Goal: Submit feedback/report problem

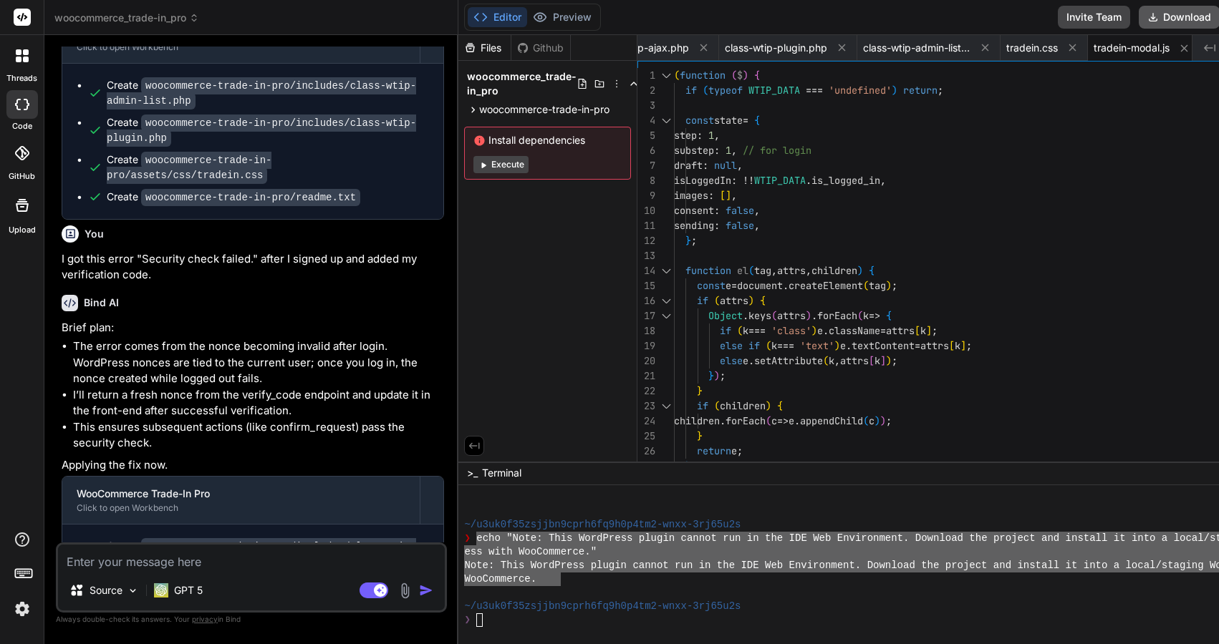
click at [1187, 16] on button "Download" at bounding box center [1179, 17] width 81 height 23
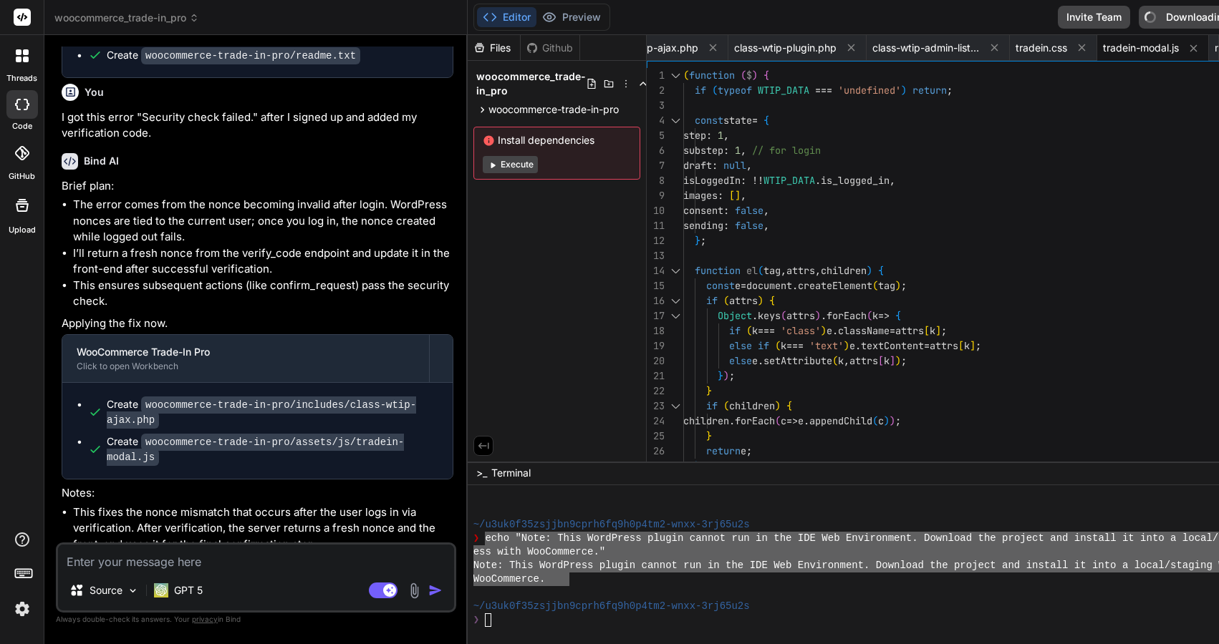
type textarea "x"
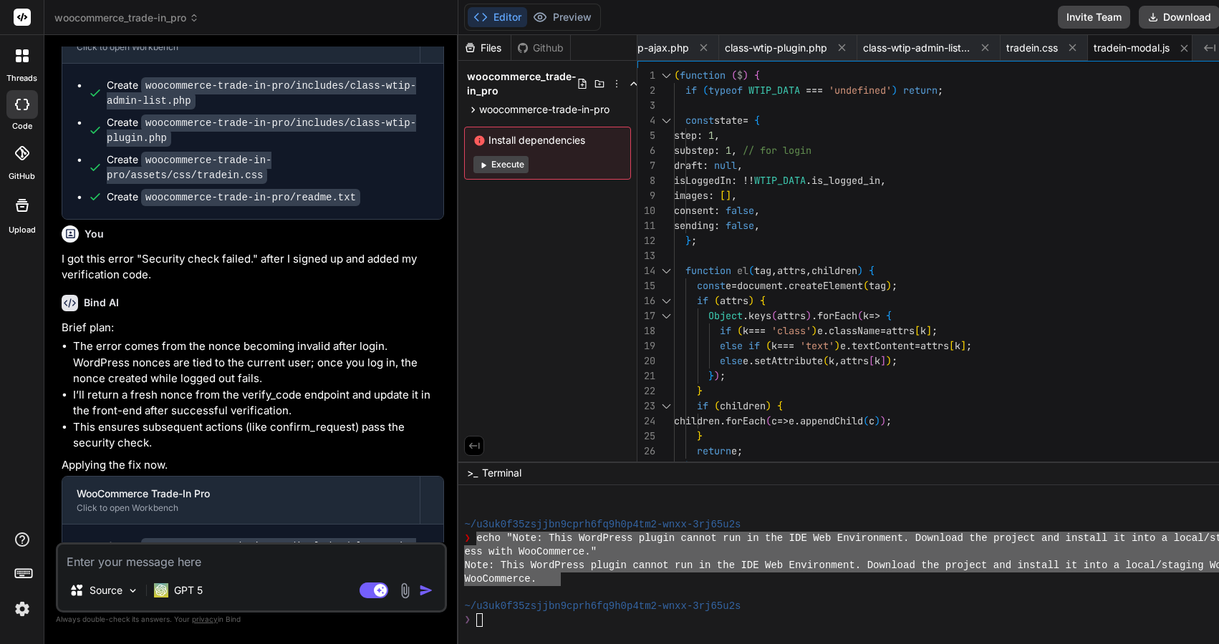
click at [209, 566] on textarea at bounding box center [251, 558] width 387 height 26
type textarea "i"
type textarea "x"
type textarea "in"
type textarea "x"
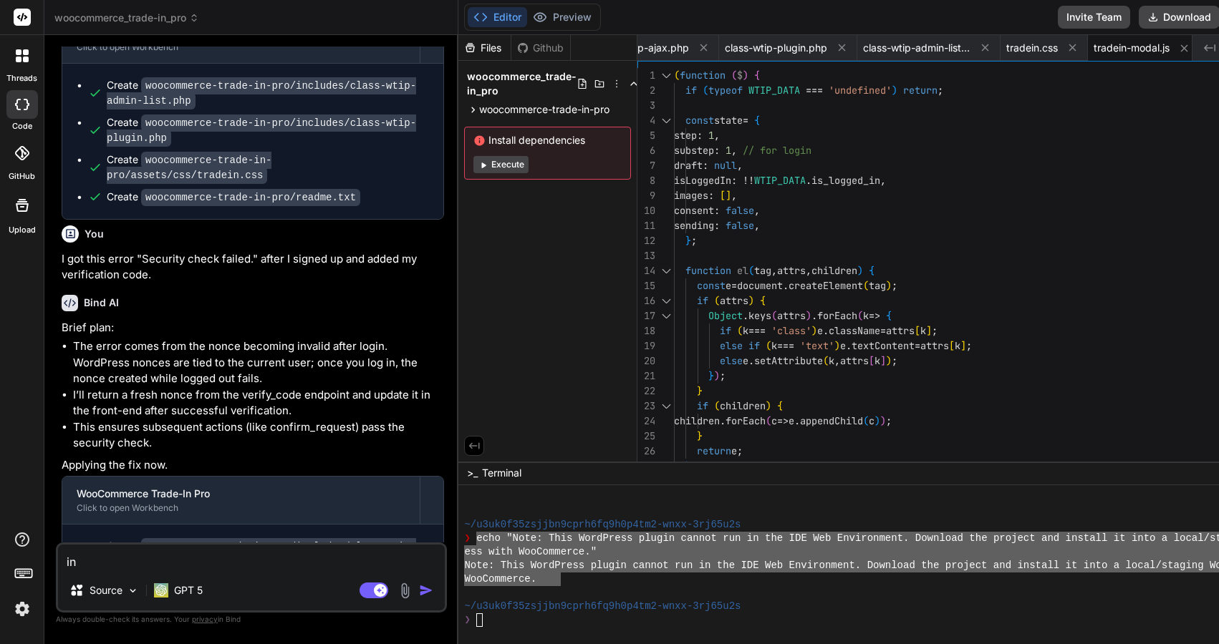
type textarea "ins"
type textarea "x"
type textarea "insi"
type textarea "x"
type textarea "insid"
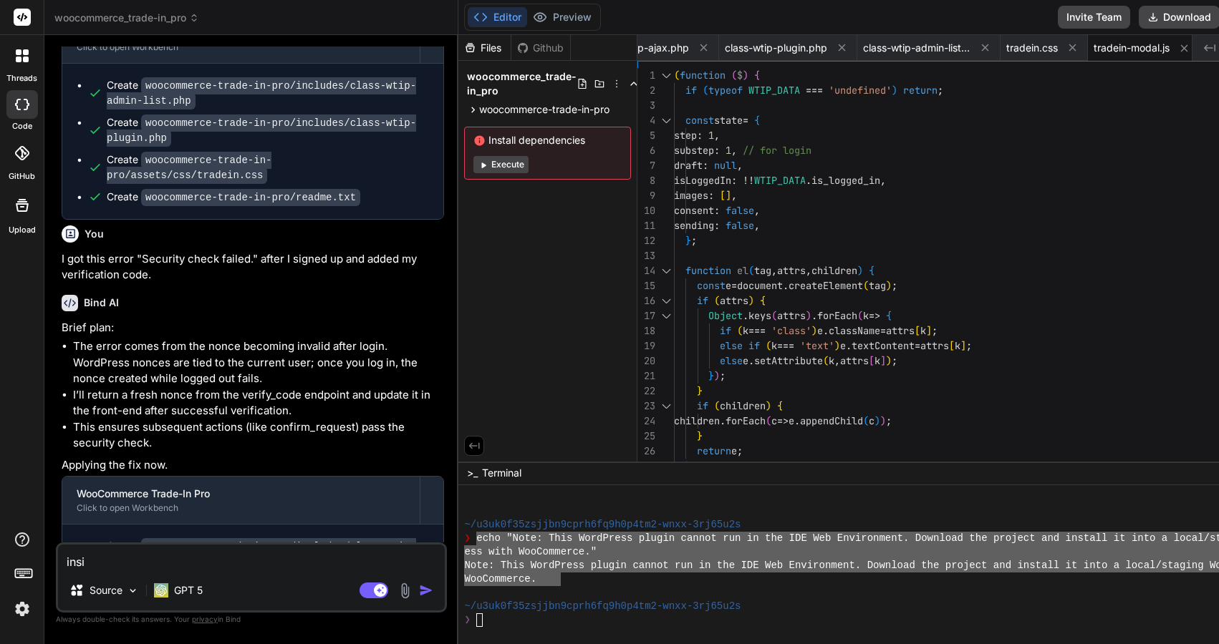
type textarea "x"
type textarea "inside"
type textarea "x"
type textarea "inside"
type textarea "x"
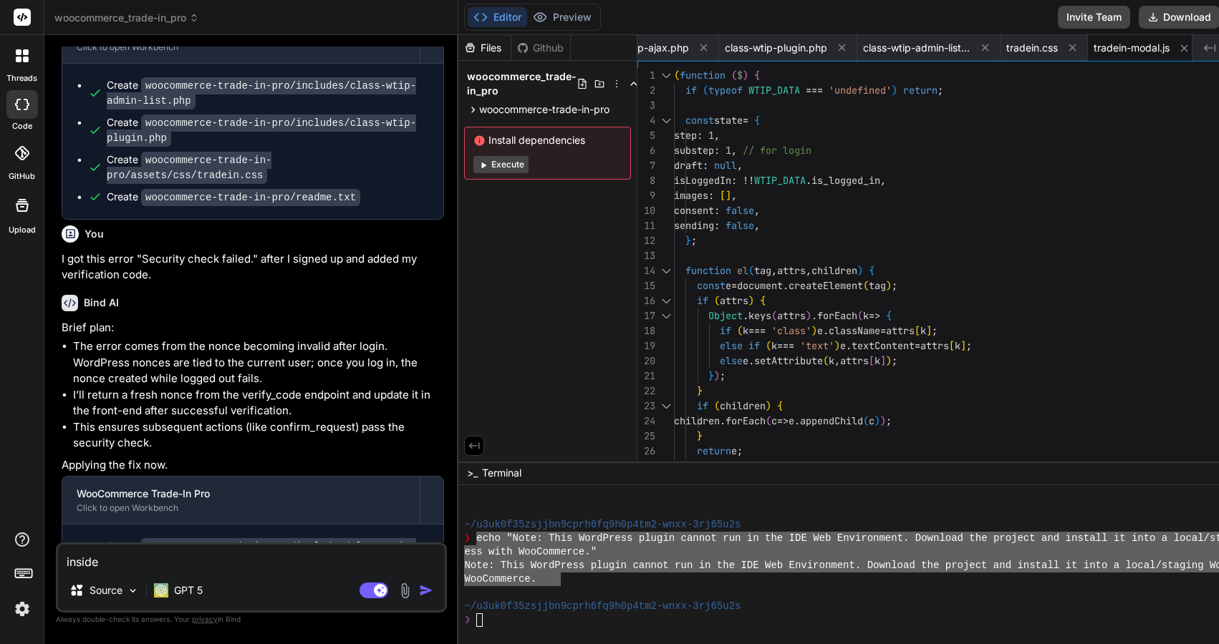
type textarea "inside t"
type textarea "x"
type textarea "inside th"
type textarea "x"
type textarea "inside the"
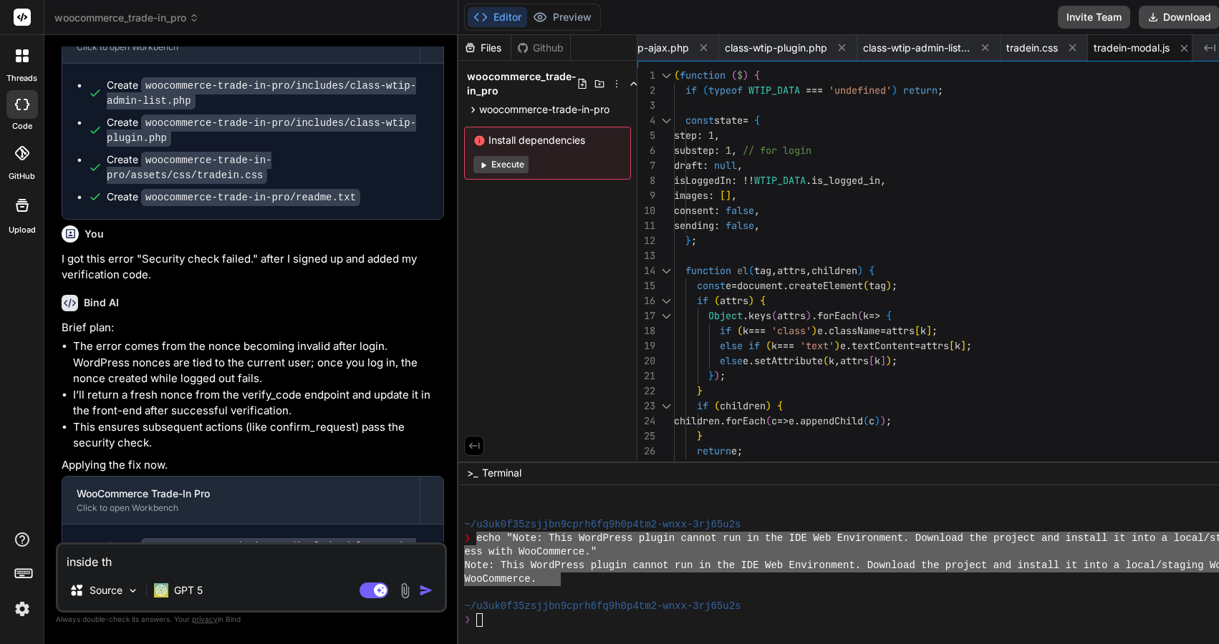
type textarea "x"
type textarea "inside the"
type textarea "x"
paste textarea "Edit Trade-In Request"
type textarea "inside the Edit Trade-In Request"
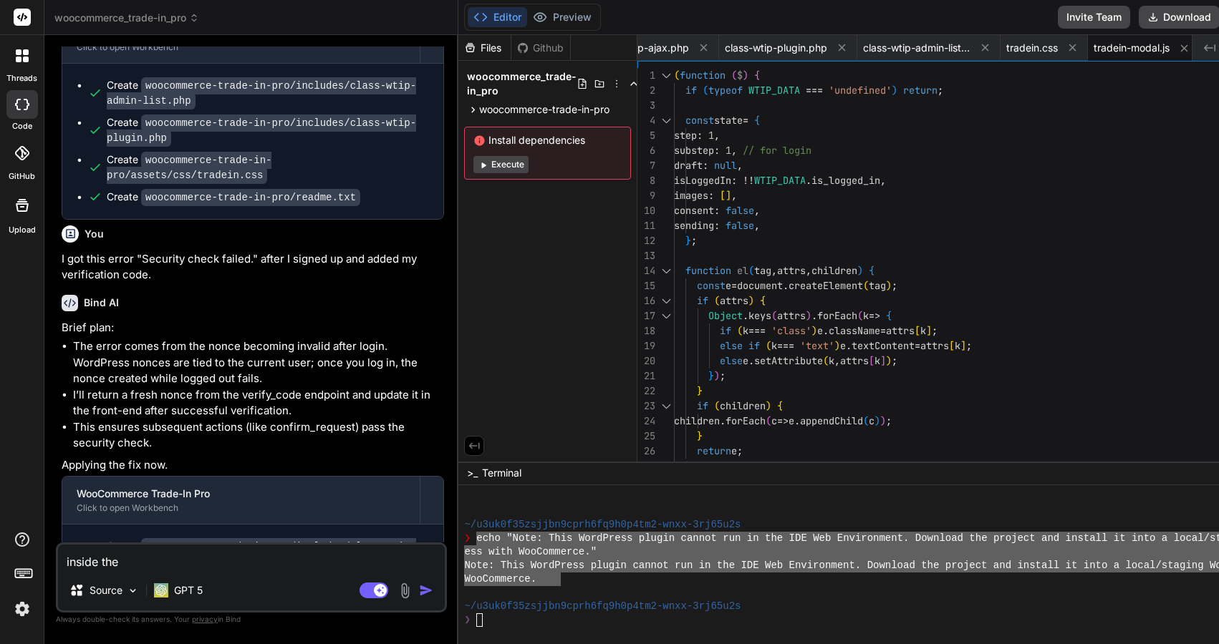
type textarea "x"
click at [148, 560] on textarea "inside the Edit Trade-In Request" at bounding box center [251, 558] width 387 height 26
type textarea "inside the EditTrade-In Request"
type textarea "x"
type textarea "inside the EdiTrade-In Request"
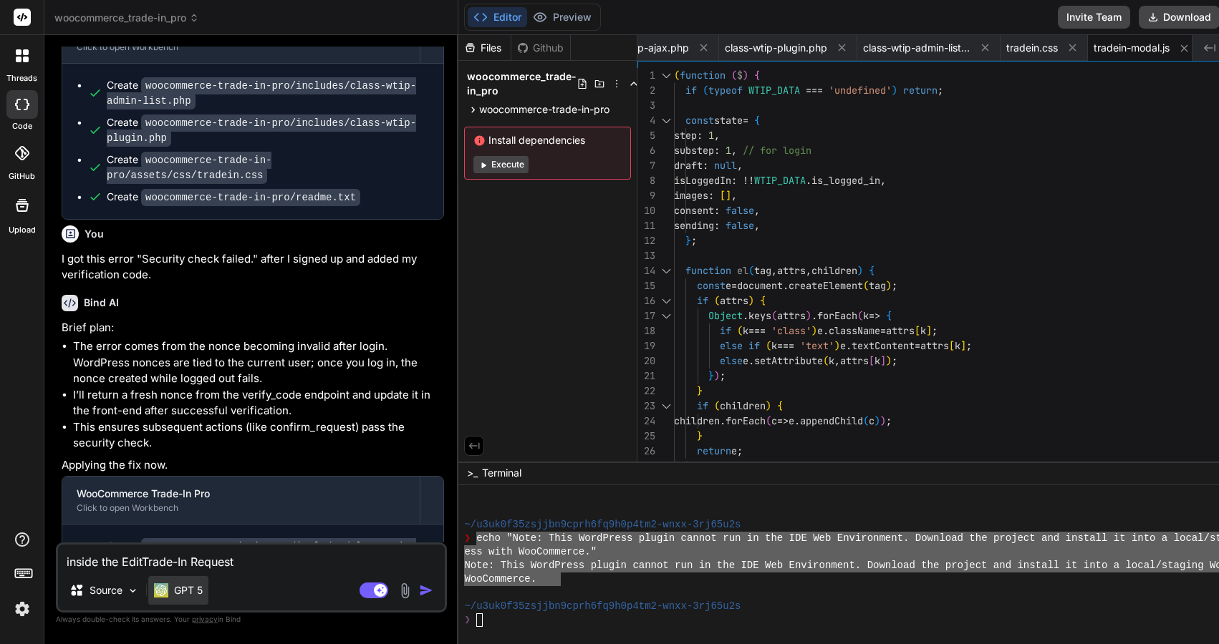
type textarea "x"
type textarea "inside the EdTrade-In Request"
type textarea "x"
type textarea "inside the ETrade-In Request"
type textarea "x"
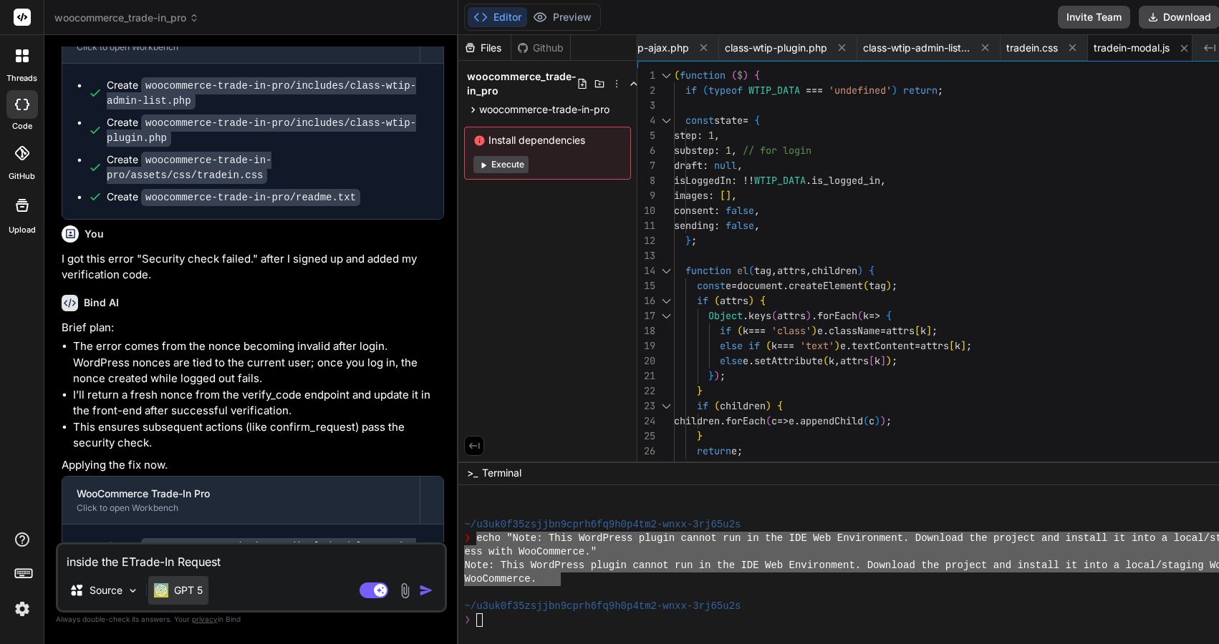
type textarea "inside the Trade-In Request"
type textarea "x"
click at [218, 566] on textarea "inside the Trade-In Request" at bounding box center [251, 558] width 387 height 26
type textarea "inside the Trade-In Requests"
type textarea "x"
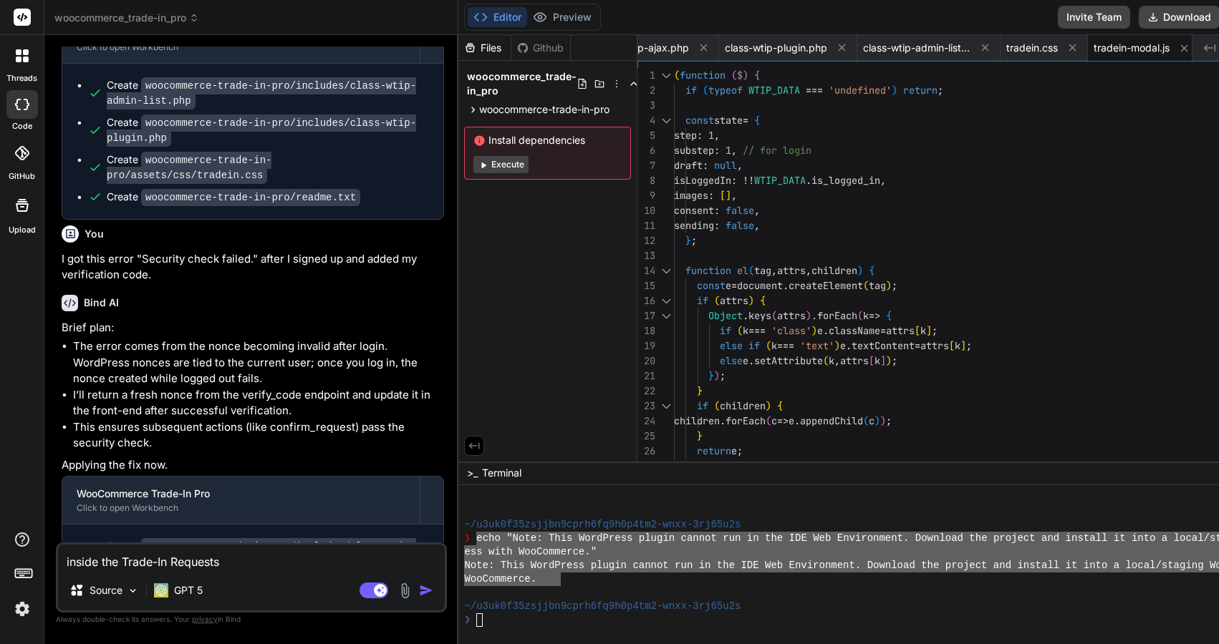
type textarea "inside the Trade-In Requests"
type textarea "x"
type textarea "inside the Trade-In Requests t"
type textarea "x"
type textarea "inside the Trade-In Requests ta"
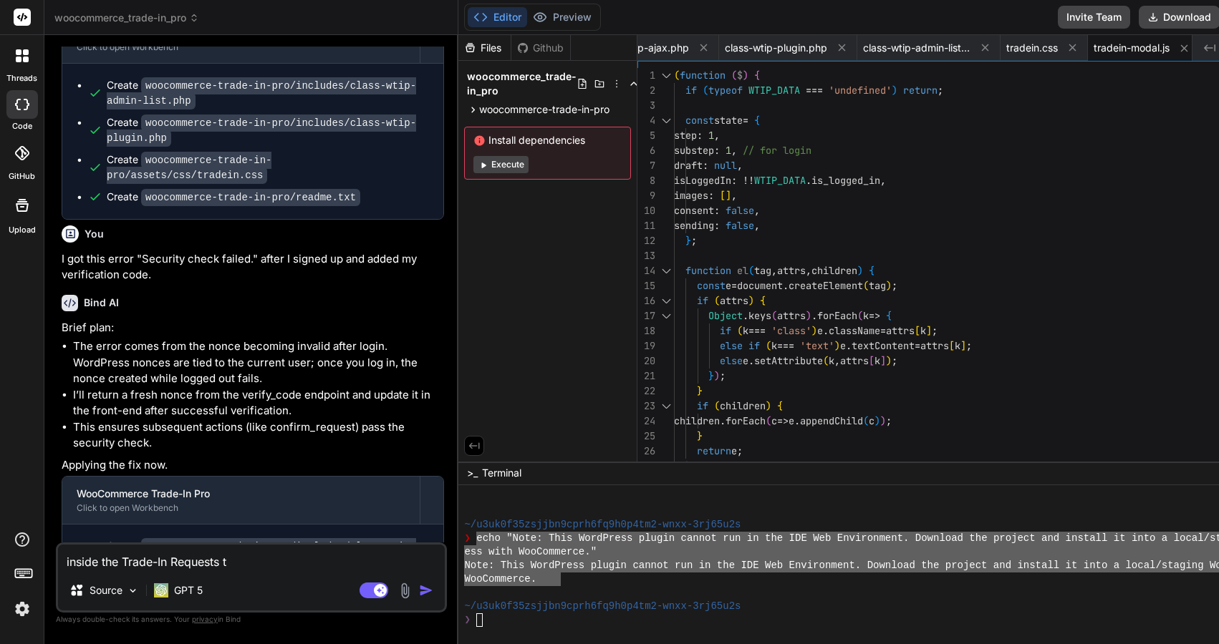
type textarea "x"
type textarea "inside the Trade-In Requests tab"
type textarea "x"
type textarea "inside the Trade-In Requests tabl"
type textarea "x"
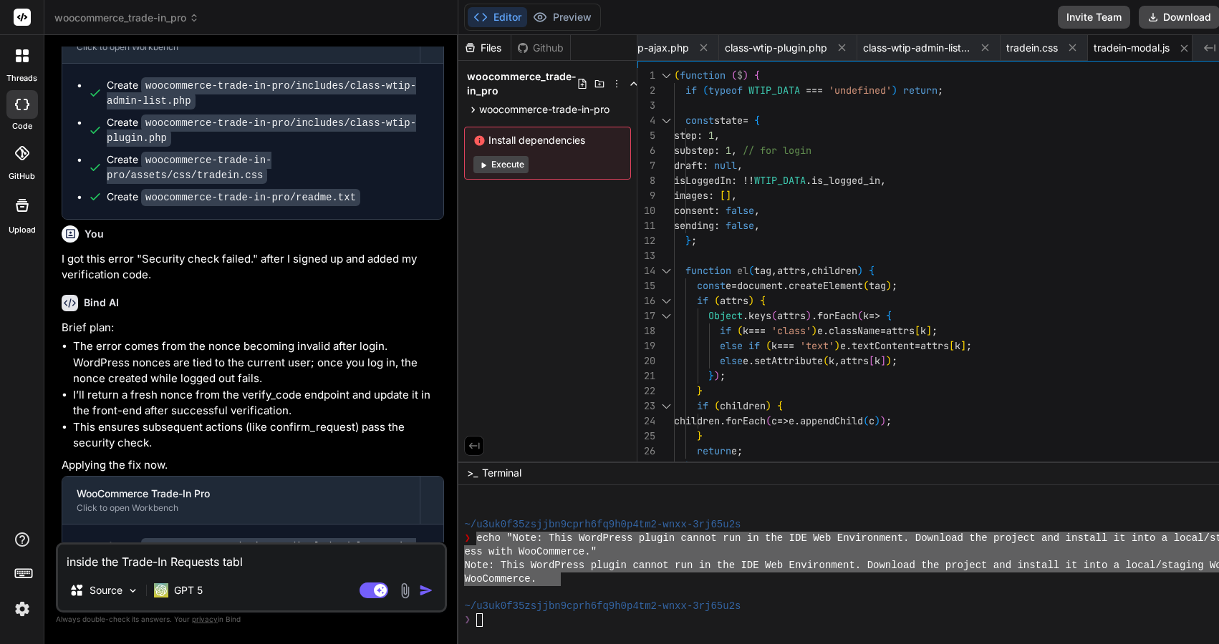
type textarea "inside the Trade-In Requests table"
type textarea "x"
type textarea "inside the Trade-In Requests table"
type textarea "x"
type textarea "inside the Trade-In Requests table"
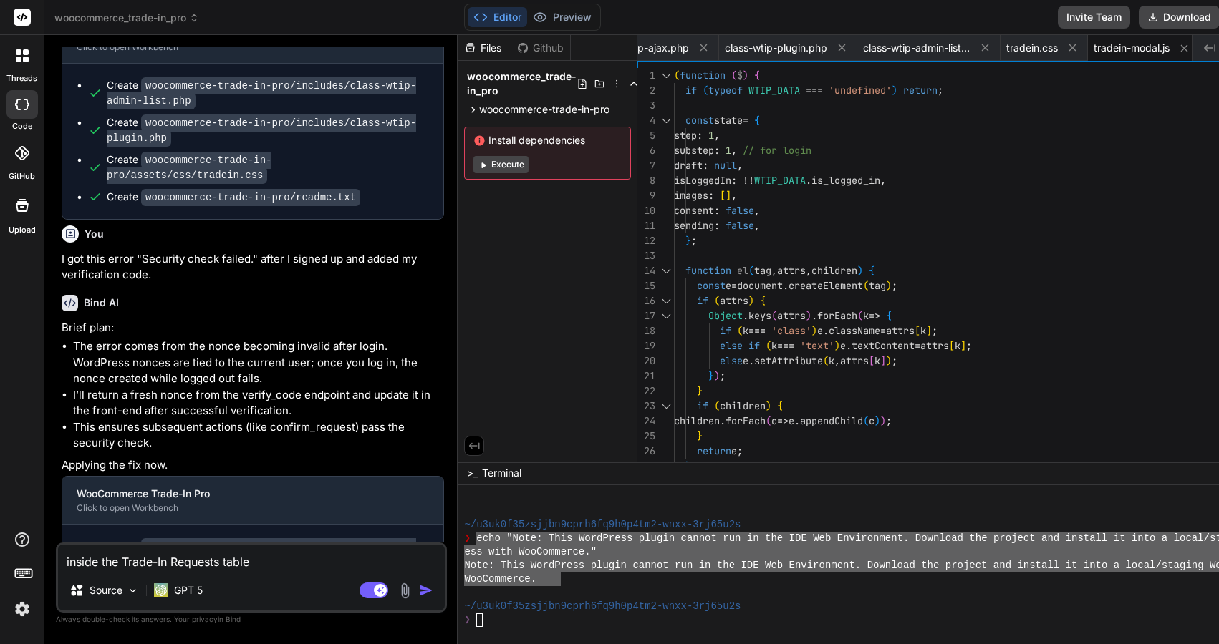
type textarea "x"
type textarea "inside the Trade-In Requests table,"
type textarea "x"
type textarea "inside the Trade-In Requests table,"
type textarea "x"
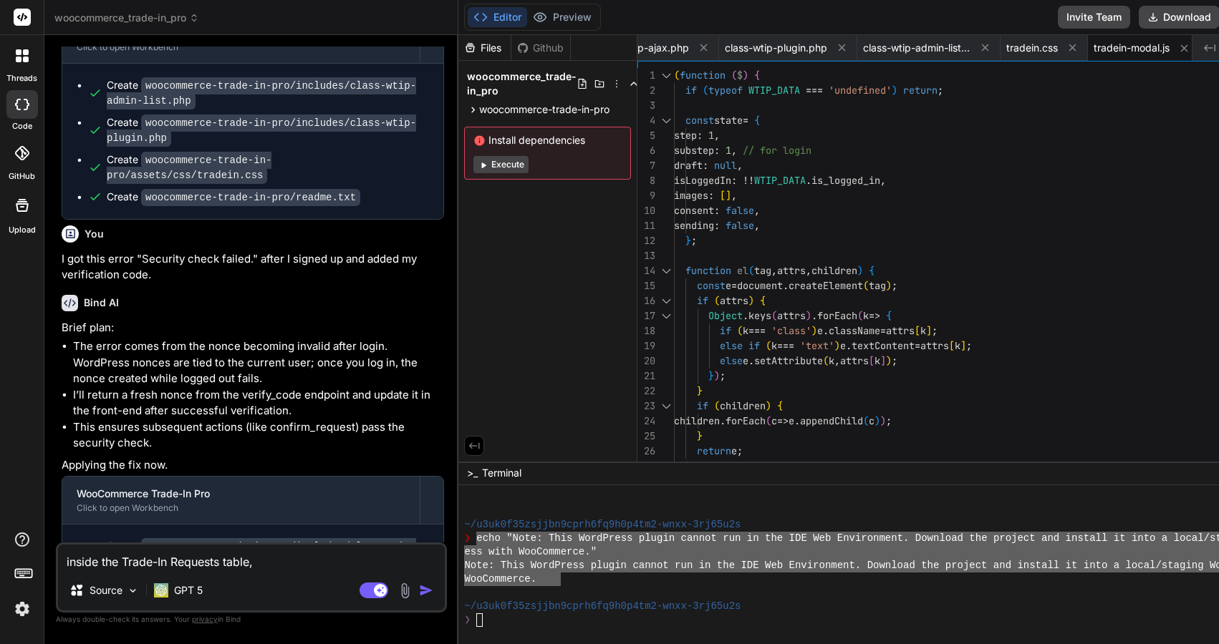
type textarea "inside the Trade-In Requests table, i"
type textarea "x"
type textarea "inside the Trade-In Requests table, if"
type textarea "x"
type textarea "inside the Trade-In Requests table, if"
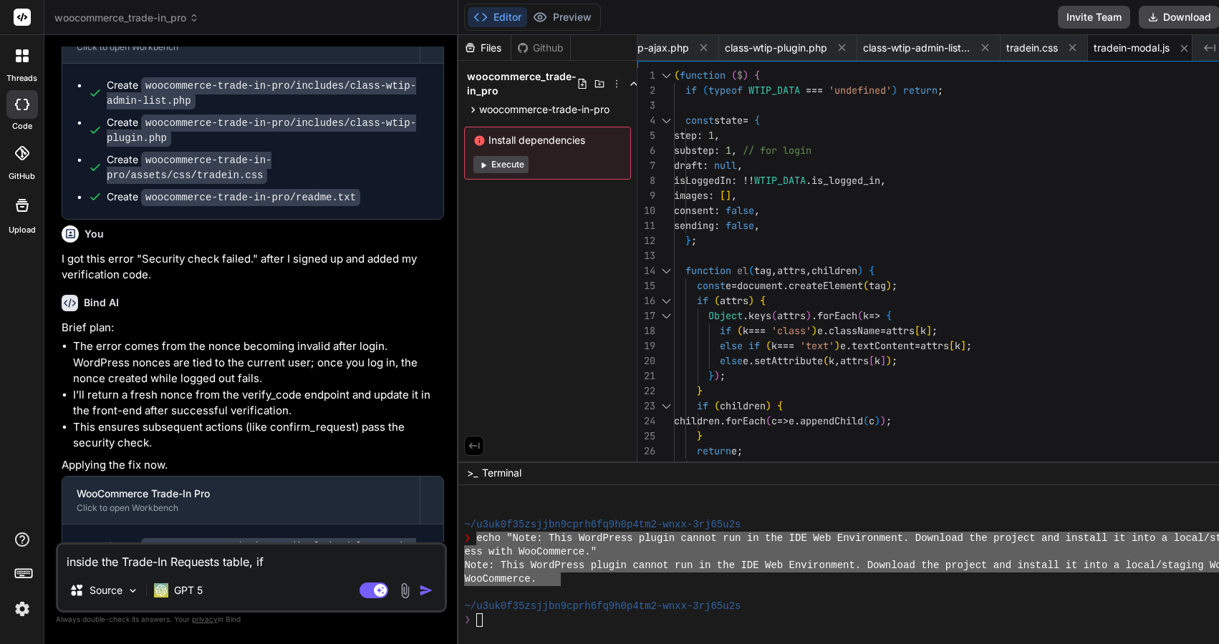
type textarea "x"
type textarea "inside the Trade-In Requests table, if I"
type textarea "x"
type textarea "inside the Trade-In Requests table, if I"
type textarea "x"
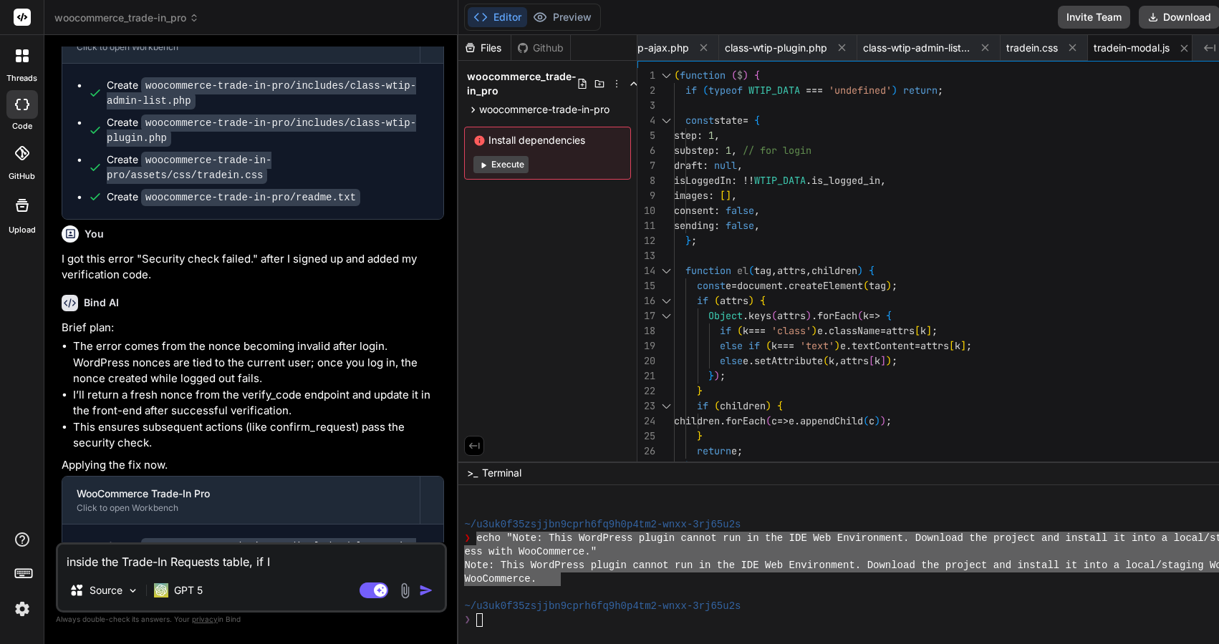
type textarea "inside the Trade-In Requests table, if I c"
type textarea "x"
type textarea "inside the Trade-In Requests table, if I ch"
type textarea "x"
type textarea "inside the Trade-In Requests table, if I cho"
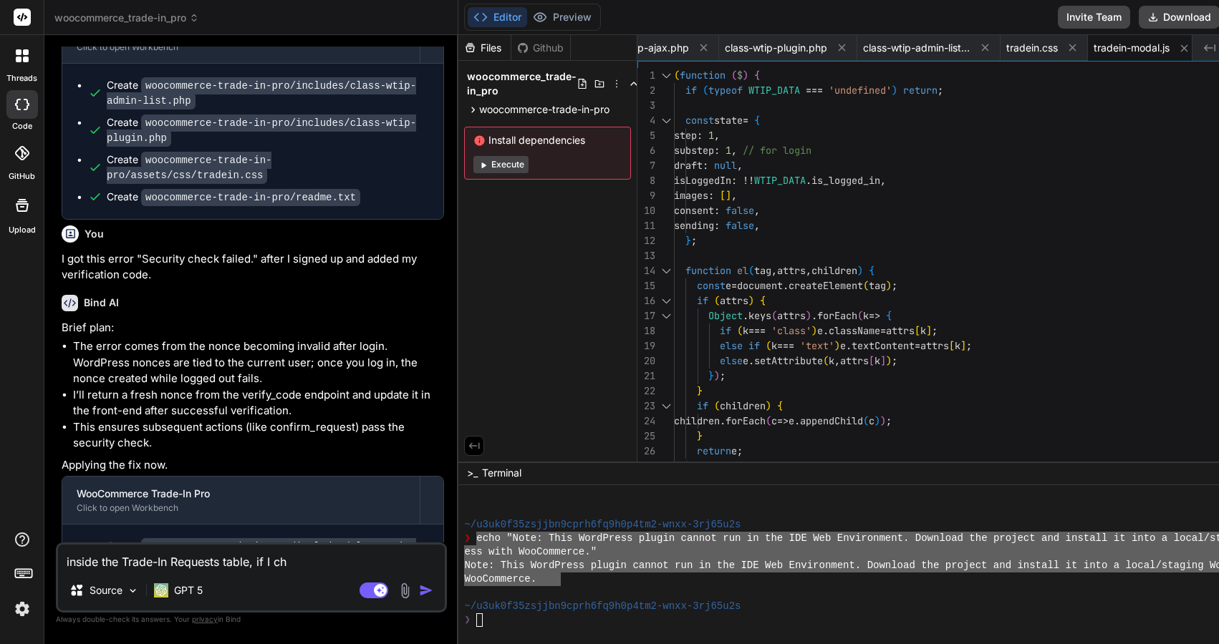
type textarea "x"
type textarea "inside the Trade-In Requests table, if I chos"
type textarea "x"
type textarea "inside the Trade-In Requests table, if I cho"
type textarea "x"
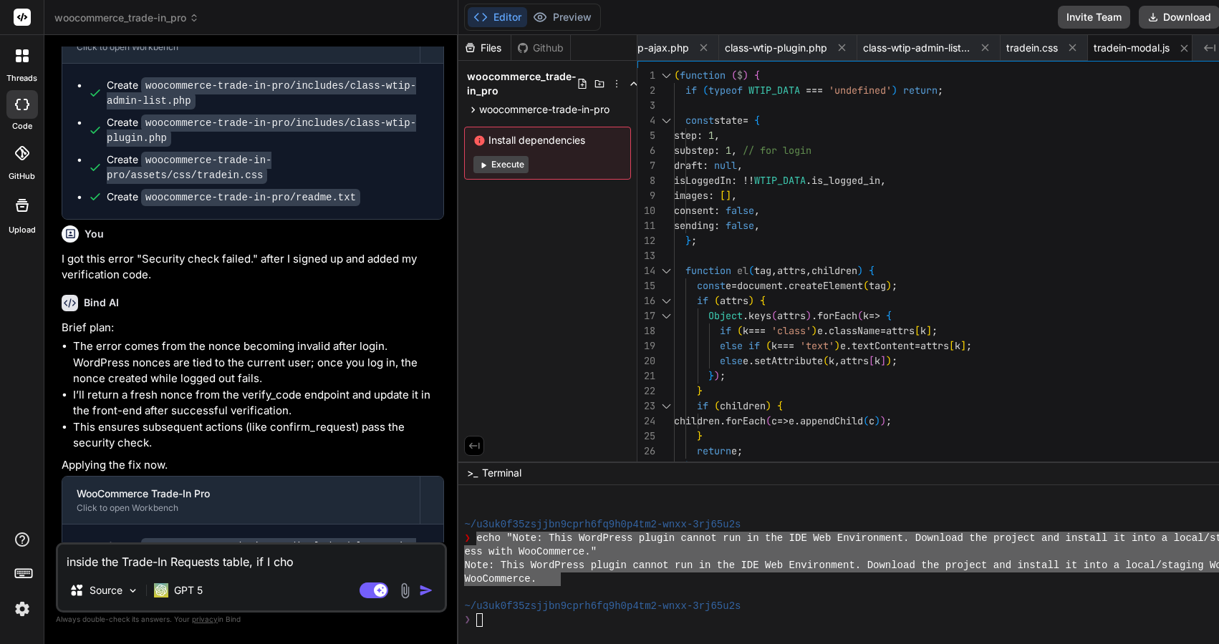
type textarea "inside the Trade-In Requests table, if I choo"
type textarea "x"
type textarea "inside the Trade-In Requests table, if I choos"
type textarea "x"
type textarea "inside the Trade-In Requests table, if I choose"
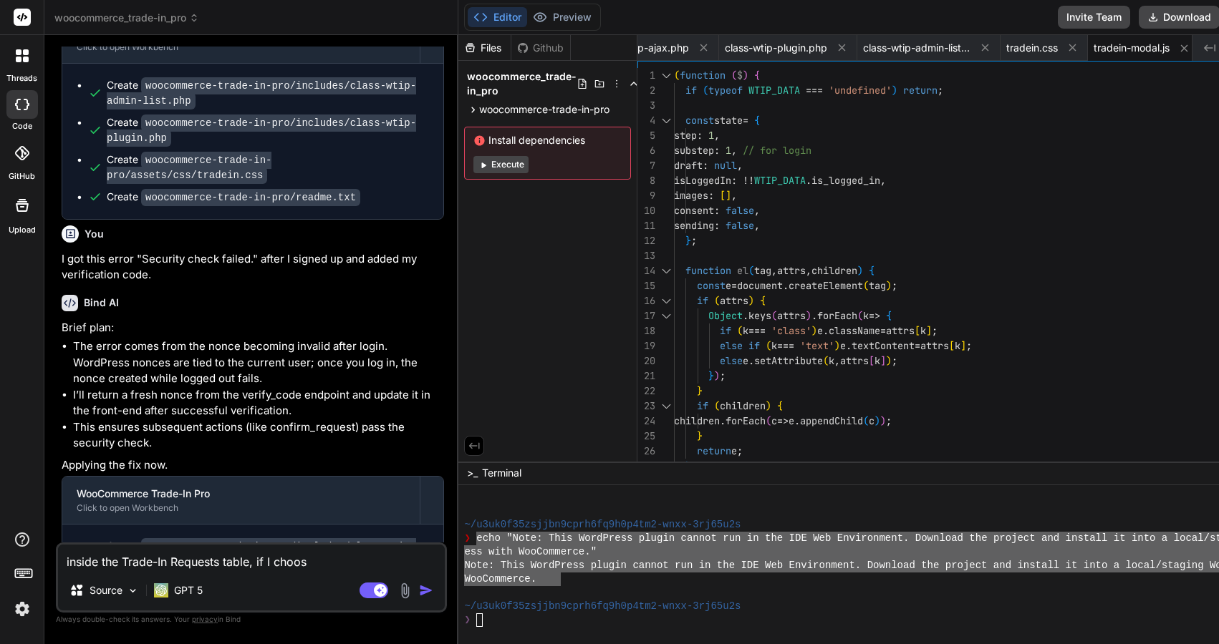
type textarea "x"
type textarea "inside the Trade-In Requests table, if I choose"
type textarea "x"
paste textarea "Edit Trade-In Request"
type textarea "inside the Trade-In Requests table, if I choose Edit Trade-In Request"
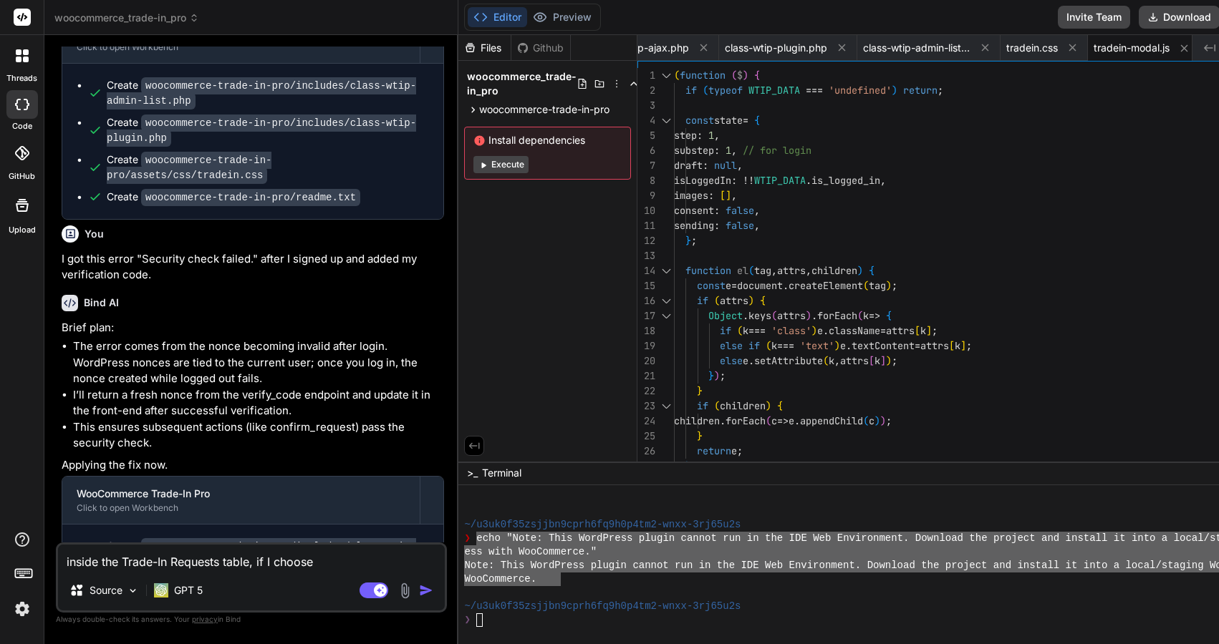
type textarea "x"
drag, startPoint x: 319, startPoint y: 562, endPoint x: 436, endPoint y: 560, distance: 117.5
click at [436, 560] on textarea "inside the Trade-In Requests table, if I choose Edit Trade-In Request" at bounding box center [251, 558] width 387 height 26
type textarea "inside the Trade-In Requests table, if I choose e"
type textarea "x"
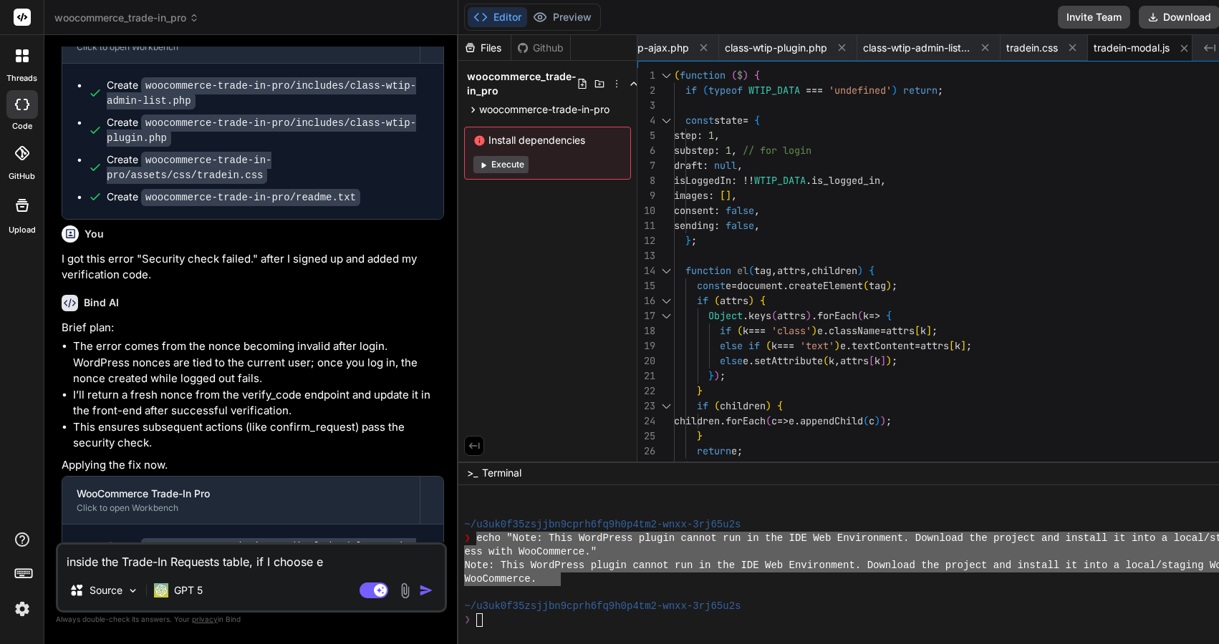
type textarea "inside the Trade-In Requests table, if I choose ed"
type textarea "x"
type textarea "inside the Trade-In Requests table, if I choose edi"
type textarea "x"
type textarea "inside the Trade-In Requests table, if I choose edit"
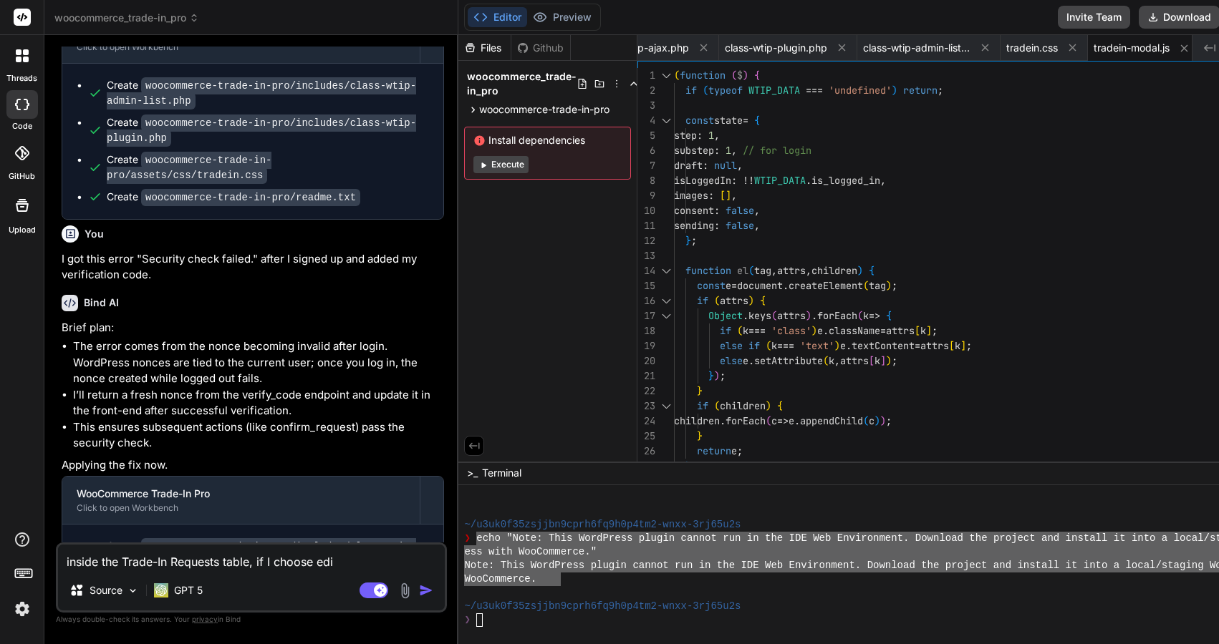
type textarea "x"
type textarea "inside the Trade-In Requests table, if I choose edit"
type textarea "x"
type textarea "inside the Trade-In Requests table, if I choose edit a"
type textarea "x"
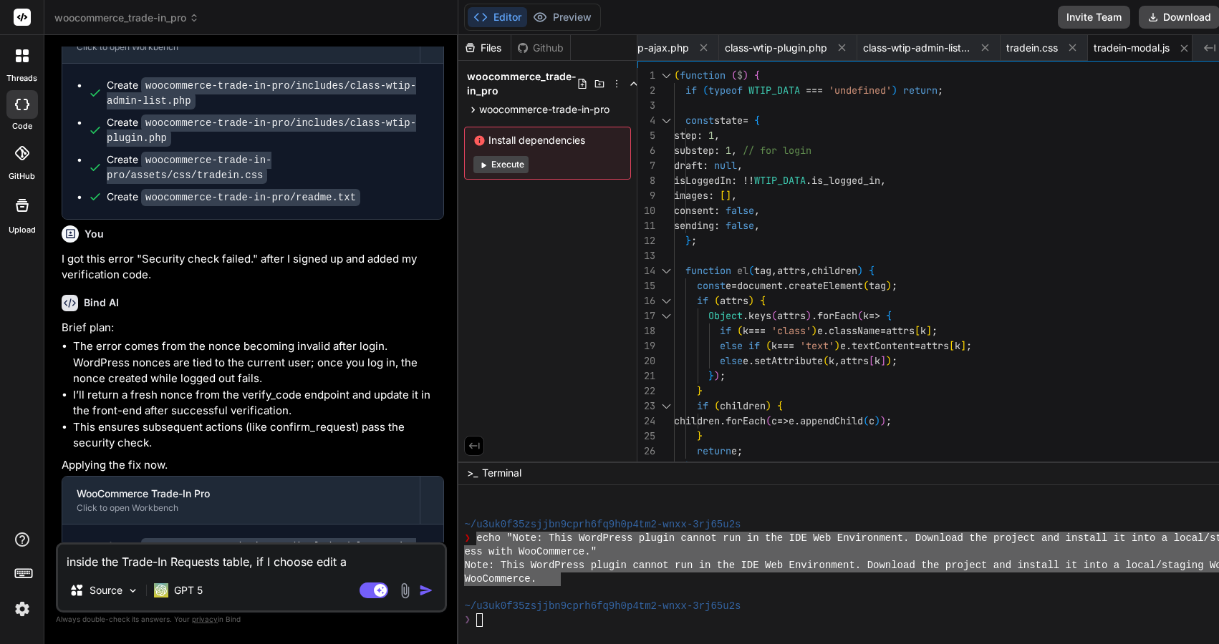
type textarea "inside the Trade-In Requests table, if I choose edit an"
type textarea "x"
type textarea "inside the Trade-In Requests table, if I choose edit any"
type textarea "x"
type textarea "inside the Trade-In Requests table, if I choose edit any"
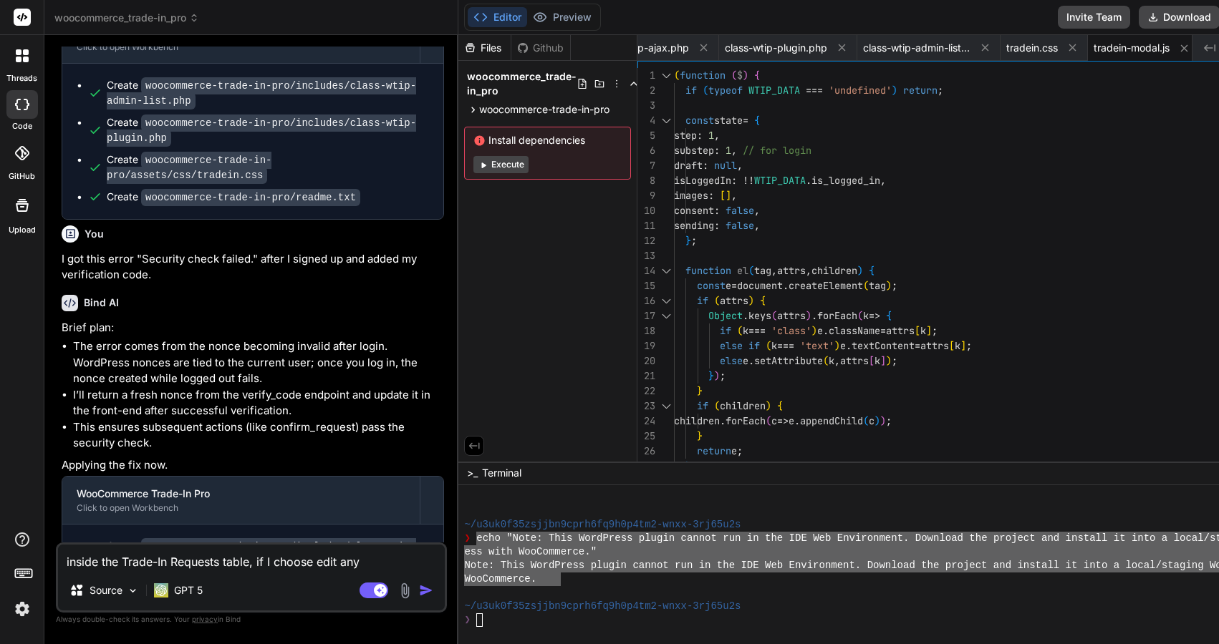
type textarea "x"
type textarea "inside the Trade-In Requests table, if I choose edit any r"
type textarea "x"
type textarea "inside the Trade-In Requests table, if I choose edit any re"
type textarea "x"
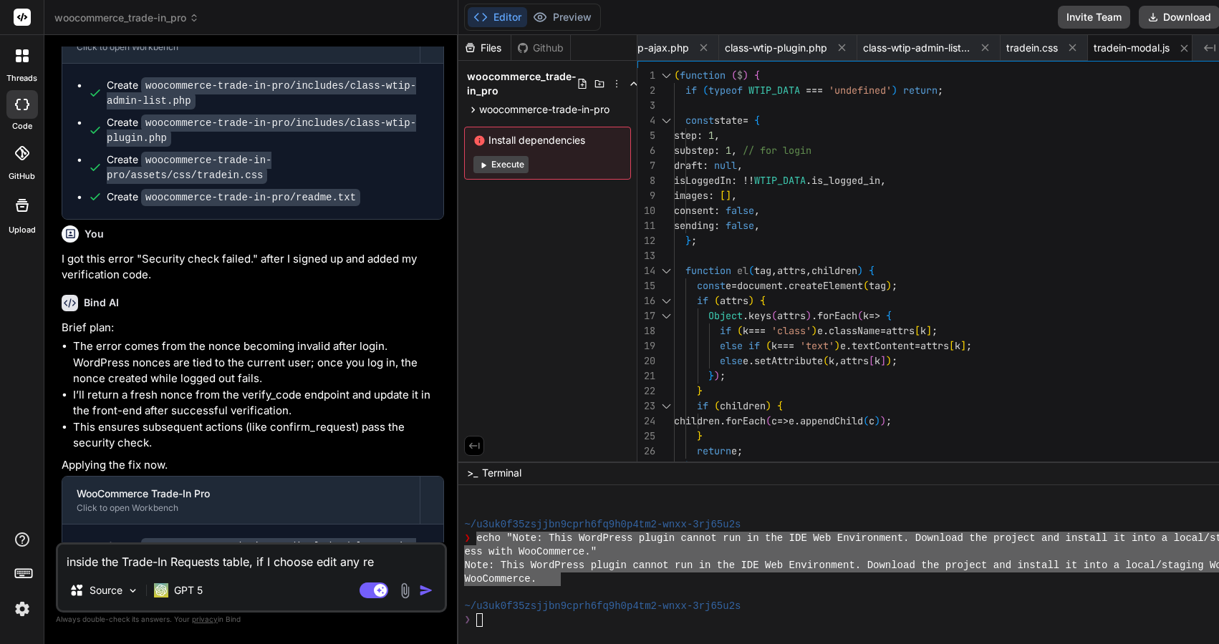
type textarea "inside the Trade-In Requests table, if I choose edit any req"
type textarea "x"
type textarea "inside the Trade-In Requests table, if I choose edit any requ"
type textarea "x"
type textarea "inside the Trade-In Requests table, if I choose edit any requi"
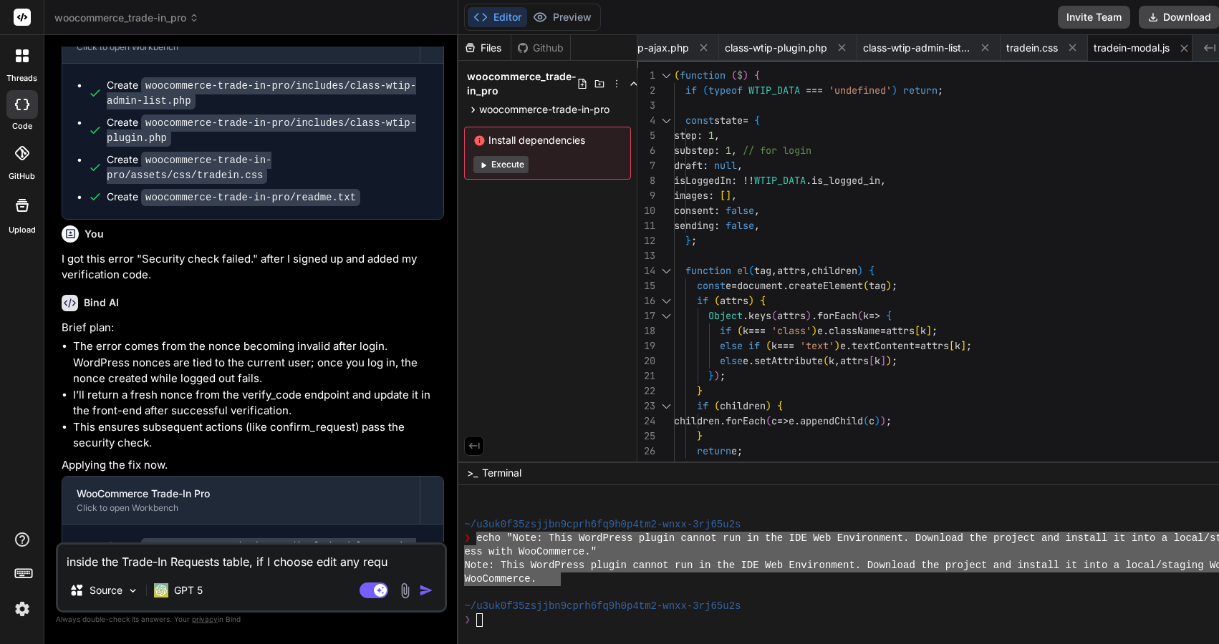
type textarea "x"
type textarea "inside the Trade-In Requests table, if I choose edit any requis"
type textarea "x"
type textarea "inside the Trade-In Requests table, if I choose edit any requist"
type textarea "x"
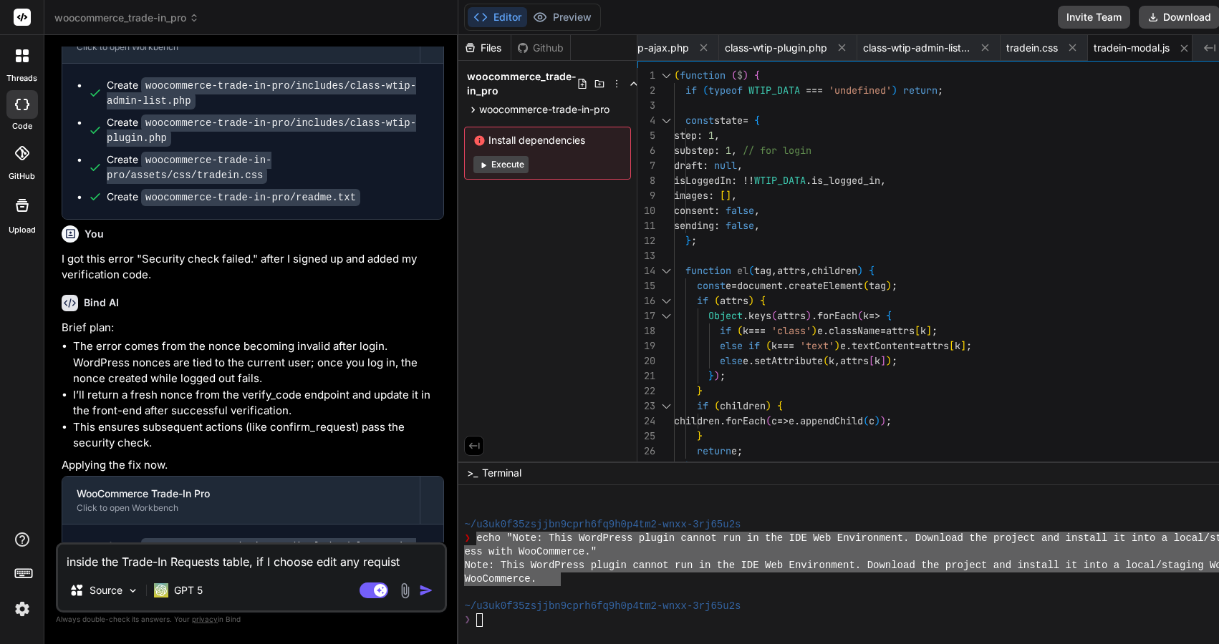
type textarea "inside the Trade-In Requests table, if I choose edit any request"
type textarea "x"
type textarea "inside the Trade-In Requests table, if I choose edit any request"
type textarea "x"
type textarea "inside the Trade-In Requests table, if I choose edit any request,"
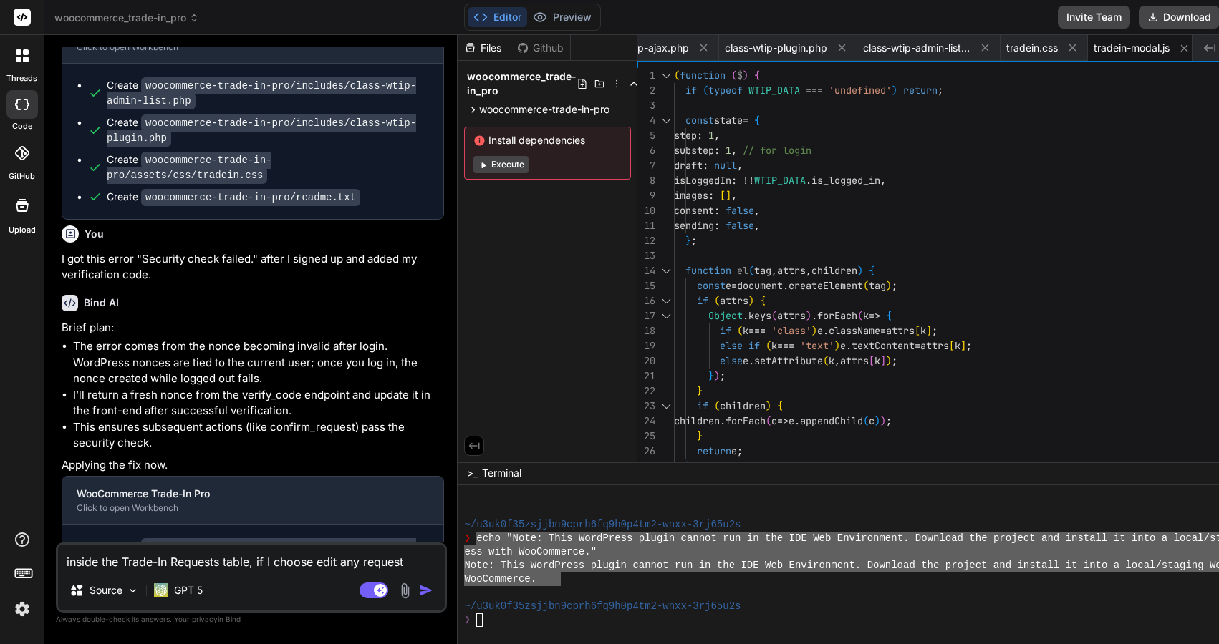
type textarea "x"
type textarea "inside the Trade-In Requests table, if I choose edit any request,"
type textarea "x"
type textarea "inside the Trade-In Requests table, if I choose edit any request, I"
type textarea "x"
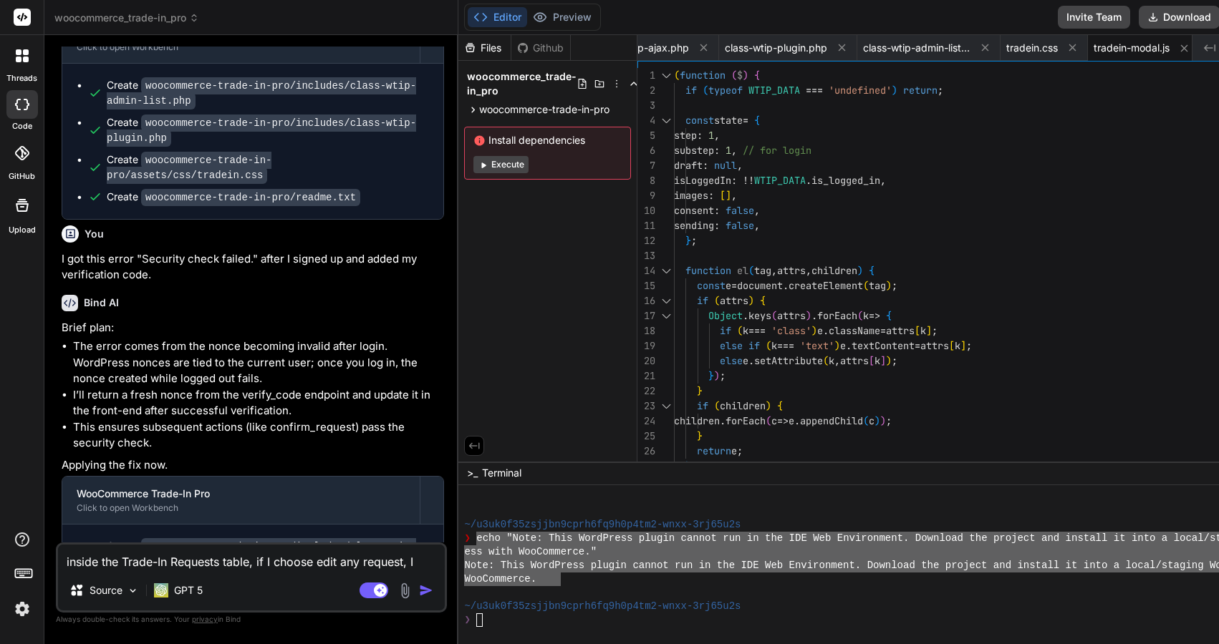
type textarea "inside the Trade-In Requests table, if I choose edit any request, I"
type textarea "x"
type textarea "inside the Trade-In Requests table, if I choose edit any request, I w"
type textarea "x"
type textarea "inside the Trade-In Requests table, if I choose edit any request, I [GEOGRAPHIC…"
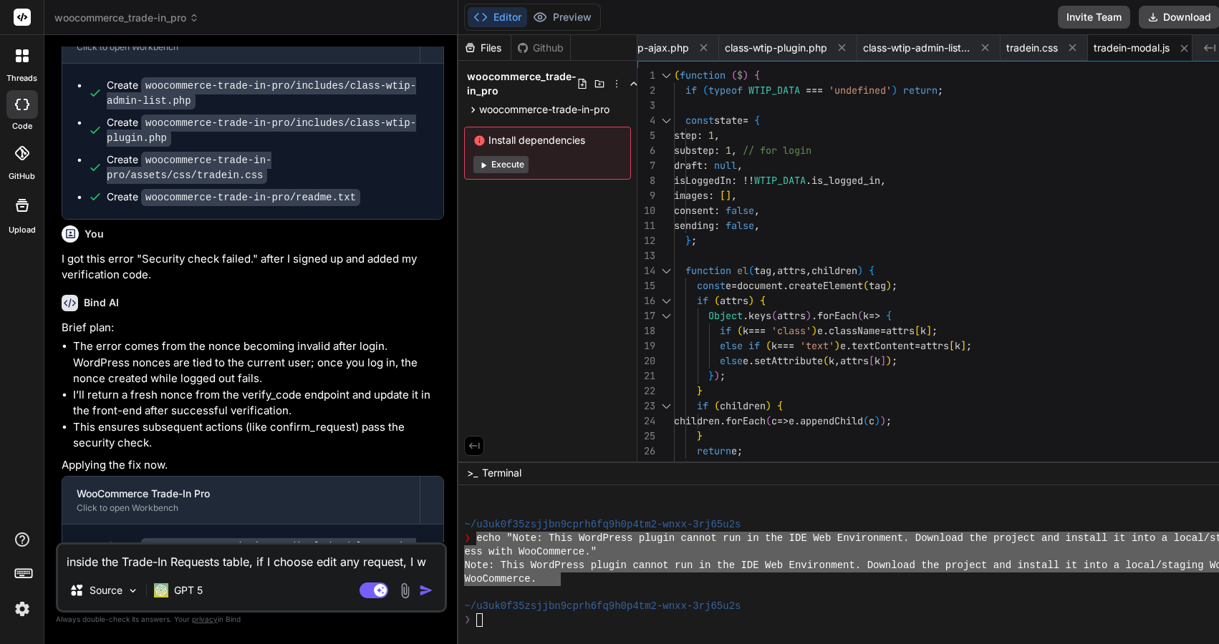
type textarea "x"
type textarea "inside the Trade-In Requests table, if I choose edit any request, I wil"
type textarea "x"
type textarea "inside the Trade-In Requests table, if I choose edit any request, I will"
type textarea "x"
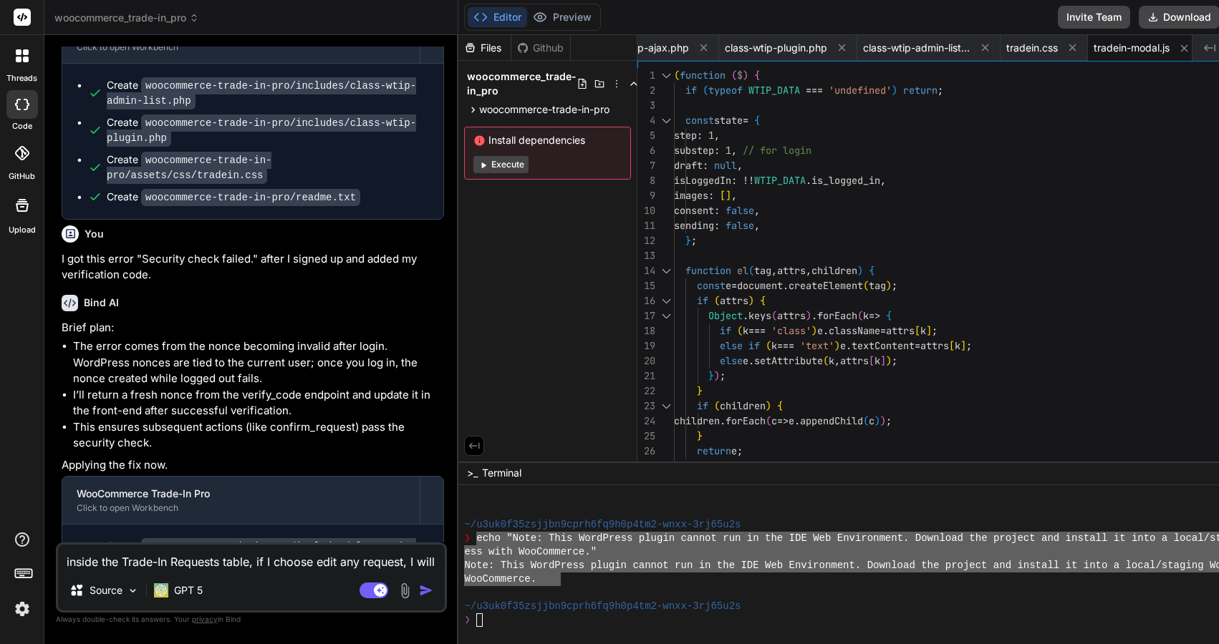
type textarea "inside the Trade-In Requests table, if I choose edit any request, I will"
type textarea "x"
type textarea "inside the Trade-In Requests table, if I choose edit any request, I will o"
type textarea "x"
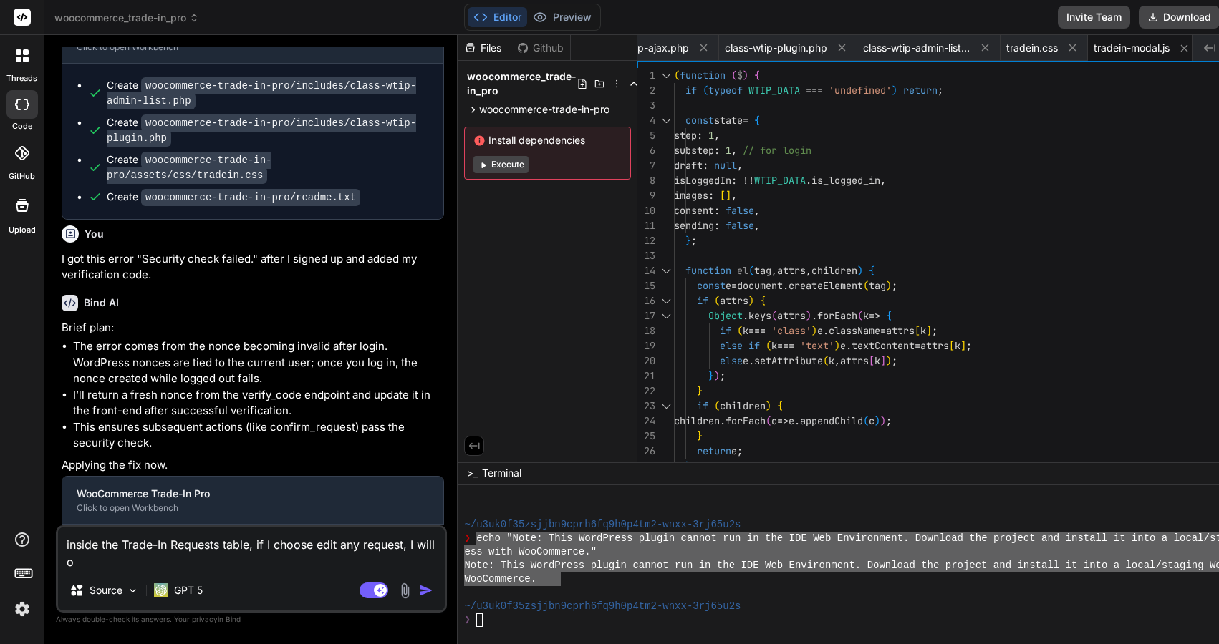
type textarea "inside the Trade-In Requests table, if I choose edit any request, I will on"
type textarea "x"
type textarea "inside the Trade-In Requests table, if I choose edit any request, I will onl"
type textarea "x"
type textarea "inside the Trade-In Requests table, if I choose edit any request, I will only"
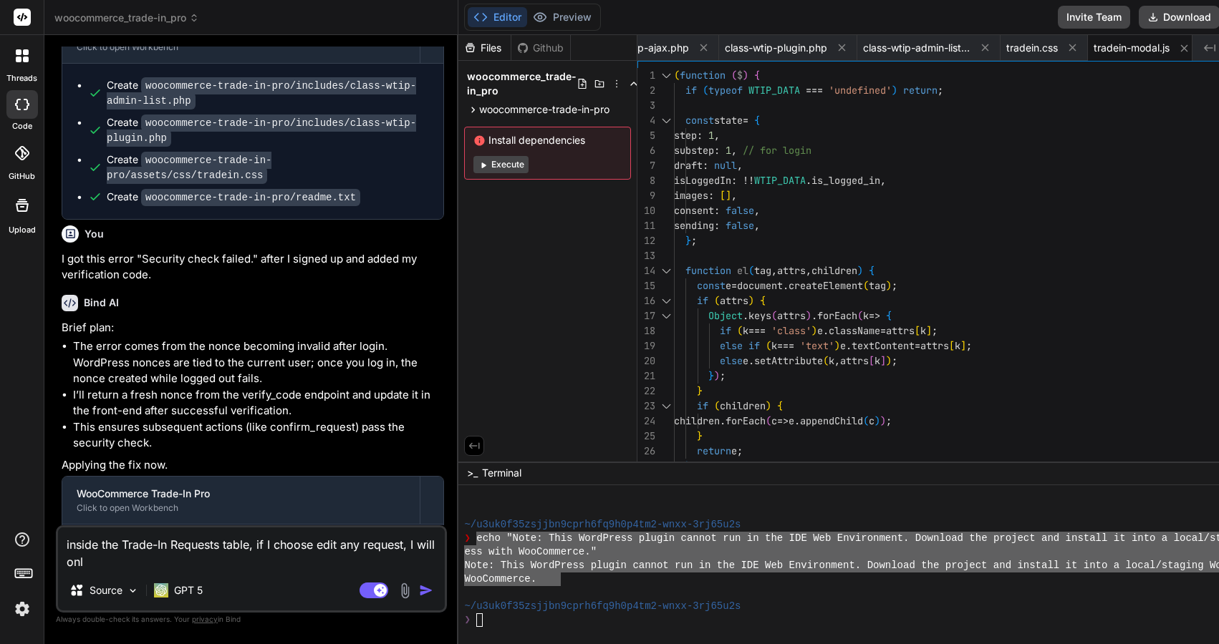
type textarea "x"
type textarea "inside the Trade-In Requests table, if I choose edit any request, I will only"
type textarea "x"
type textarea "inside the Trade-In Requests table, if I choose edit any request, I will only s"
type textarea "x"
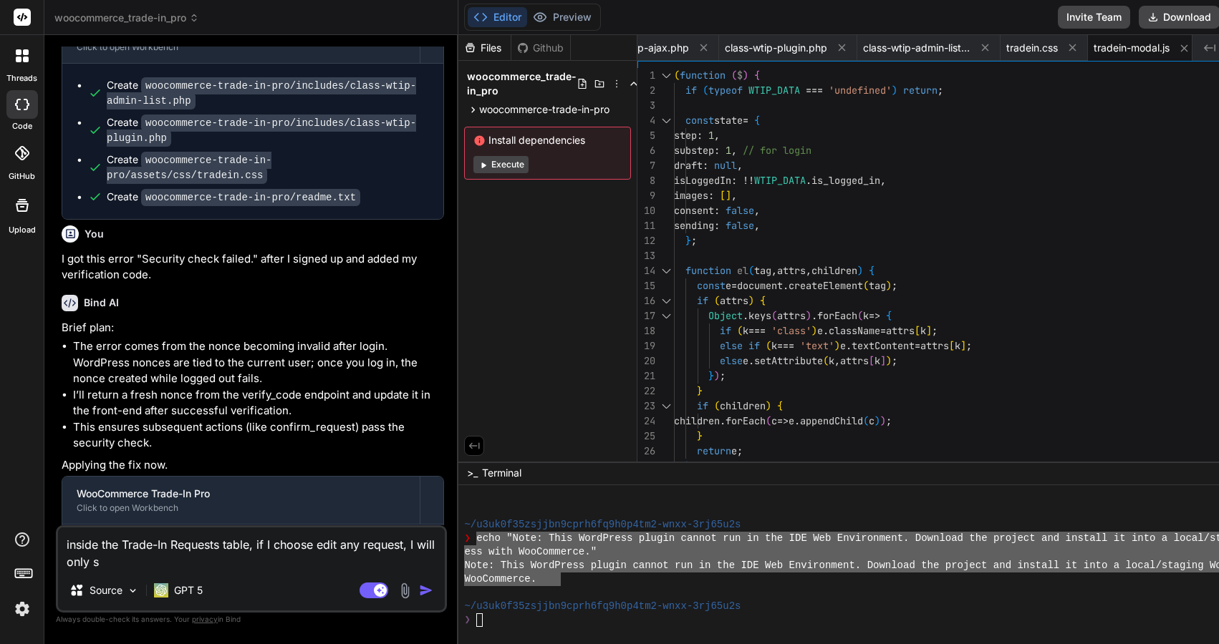
type textarea "inside the Trade-In Requests table, if I choose edit any request, I will only se"
type textarea "x"
type textarea "inside the Trade-In Requests table, if I choose edit any request, I will only s…"
type textarea "x"
type textarea "inside the Trade-In Requests table, if I choose edit any request, I will only s…"
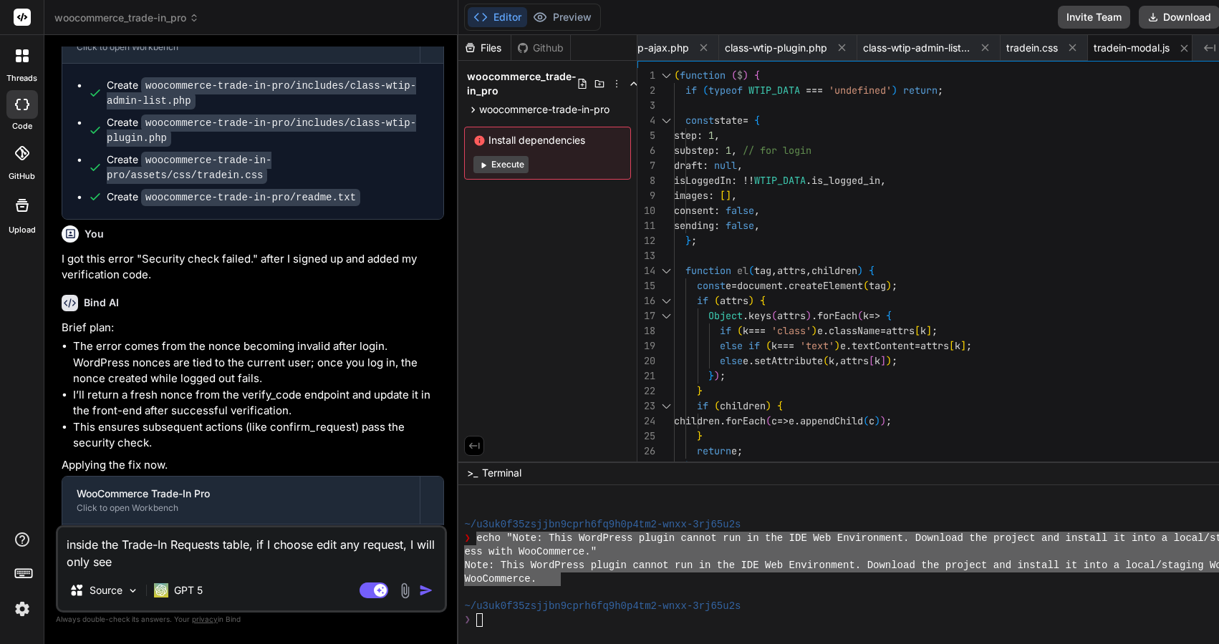
type textarea "x"
type textarea "inside the Trade-In Requests table, if I choose edit any request, I will only s…"
type textarea "x"
type textarea "inside the Trade-In Requests table, if I choose edit any request, I will only s…"
type textarea "x"
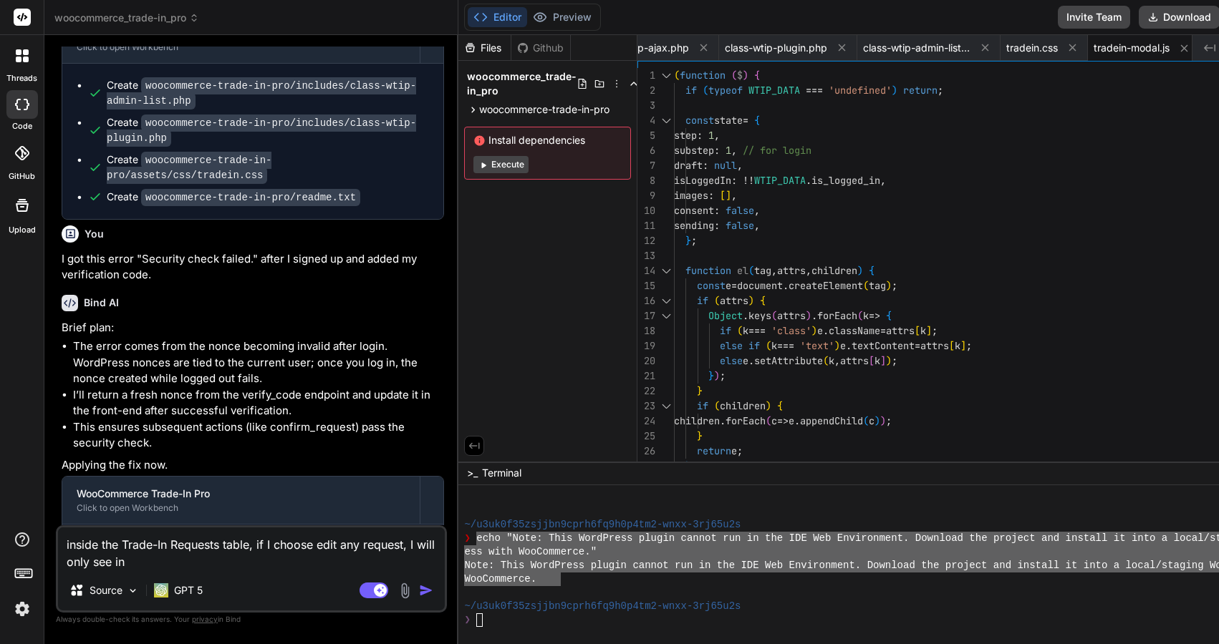
type textarea "inside the Trade-In Requests table, if I choose edit any request, I will only s…"
type textarea "x"
type textarea "inside the Trade-In Requests table, if I choose edit any request, I will only s…"
type textarea "x"
type textarea "inside the Trade-In Requests table, if I choose edit any request, I will only s…"
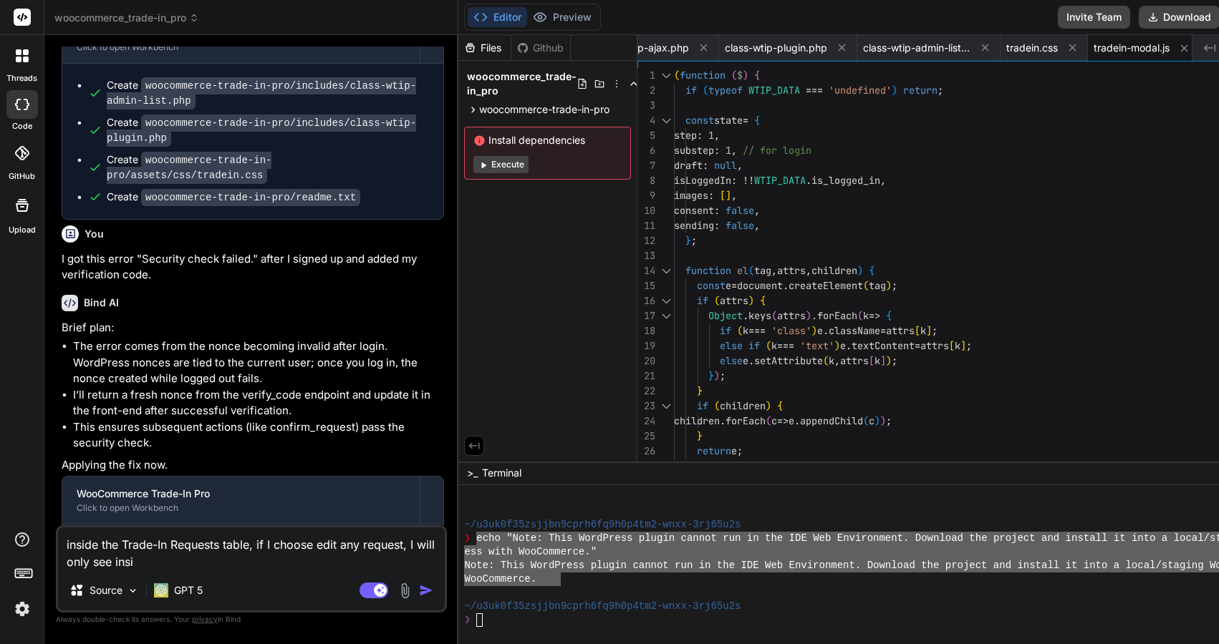
type textarea "x"
type textarea "inside the Trade-In Requests table, if I choose edit any request, I will only s…"
type textarea "x"
type textarea "inside the Trade-In Requests table, if I choose edit any request, I will only s…"
type textarea "x"
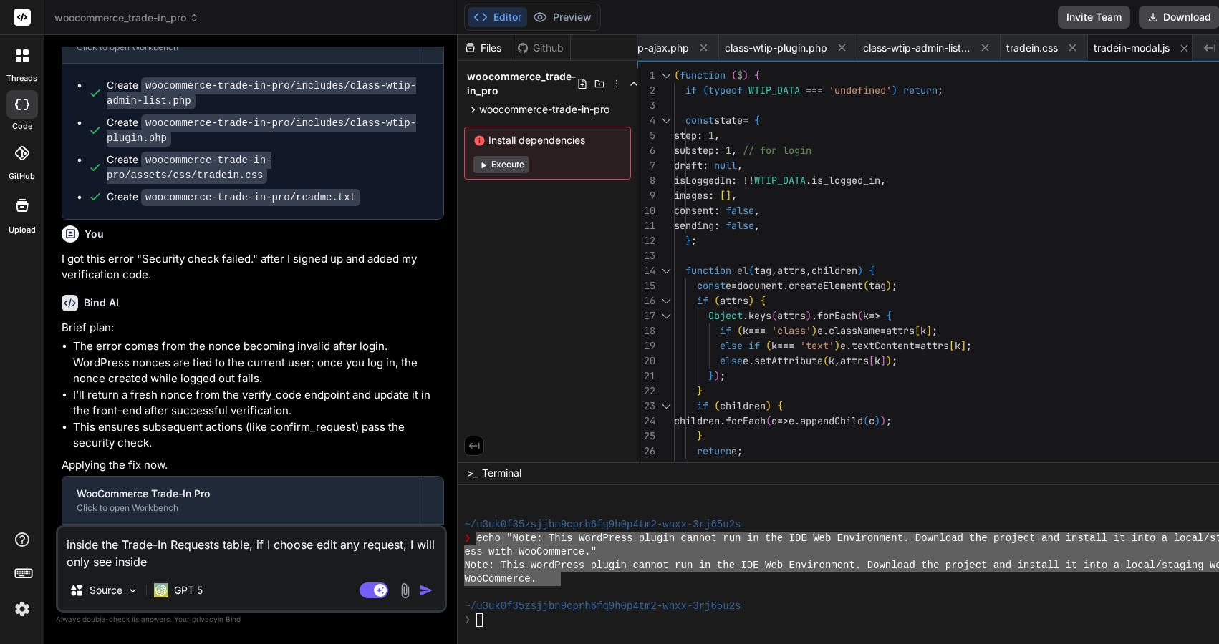
type textarea "inside the Trade-In Requests table, if I choose edit any request, I will only s…"
type textarea "x"
type textarea "inside the Trade-In Requests table, if I choose edit any request, I will only s…"
type textarea "x"
type textarea "inside the Trade-In Requests table, if I choose edit any request, I will only s…"
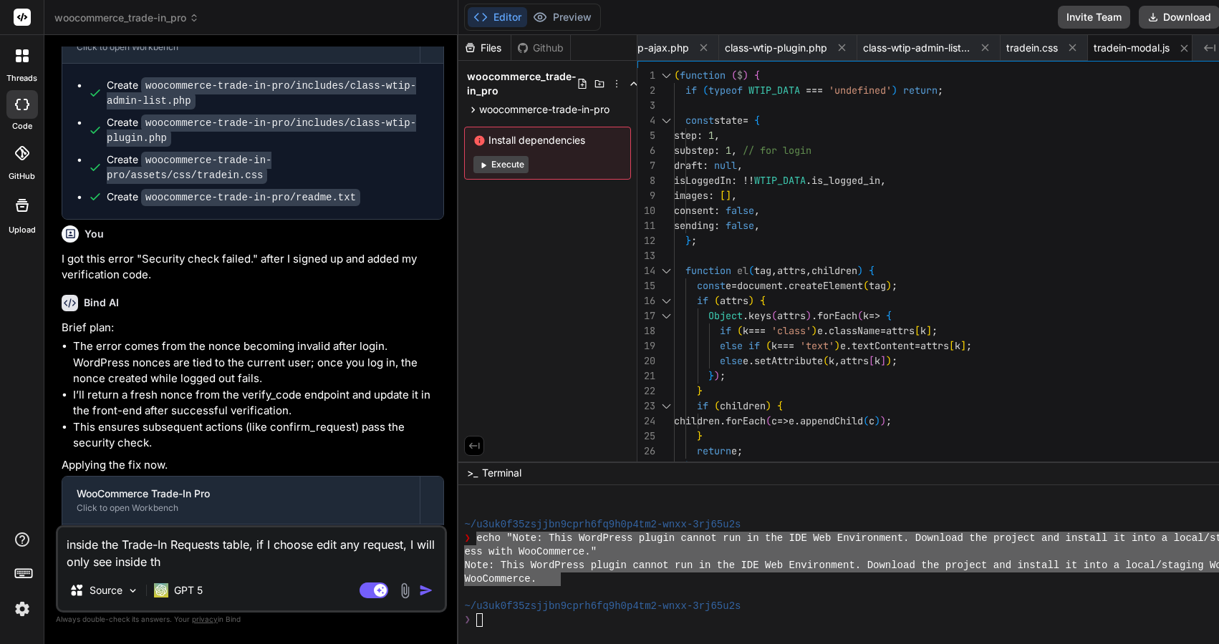
type textarea "x"
type textarea "inside the Trade-In Requests table, if I choose edit any request, I will only s…"
type textarea "x"
paste textarea "Edit Trade-In Request"
type textarea "inside the Trade-In Requests table, if I choose edit any request, I will only s…"
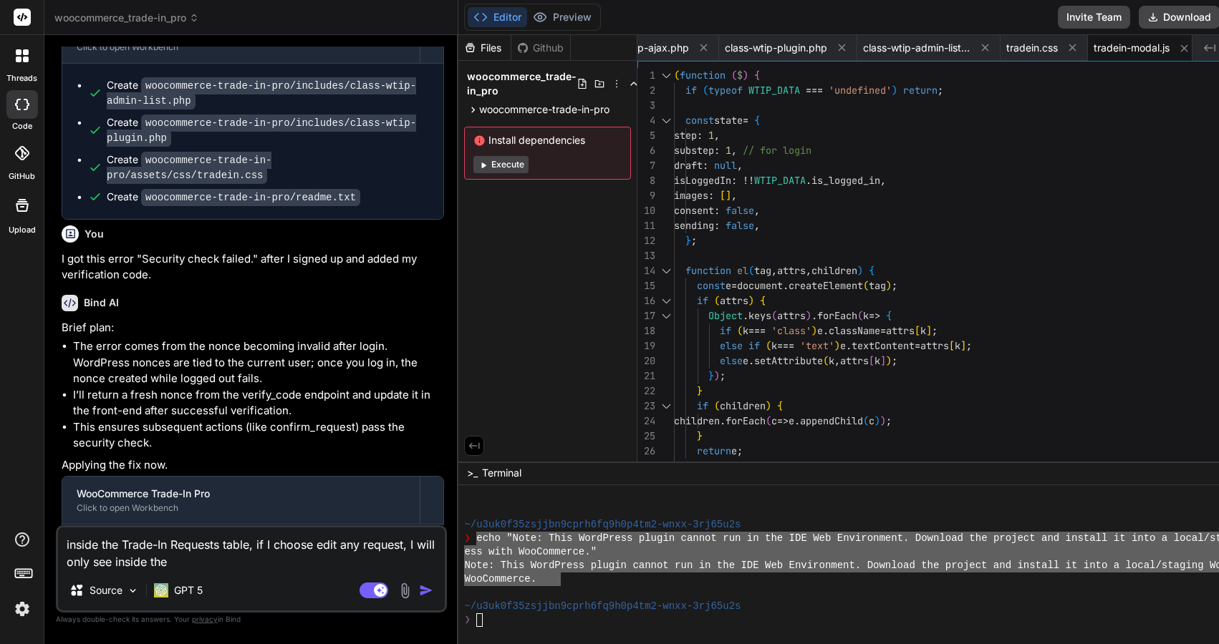
type textarea "x"
type textarea "inside the Trade-In Requests table, if I choose edit any request, I will only s…"
type textarea "x"
type textarea "inside the Trade-In Requests table, if I choose edit any request, I will only s…"
type textarea "x"
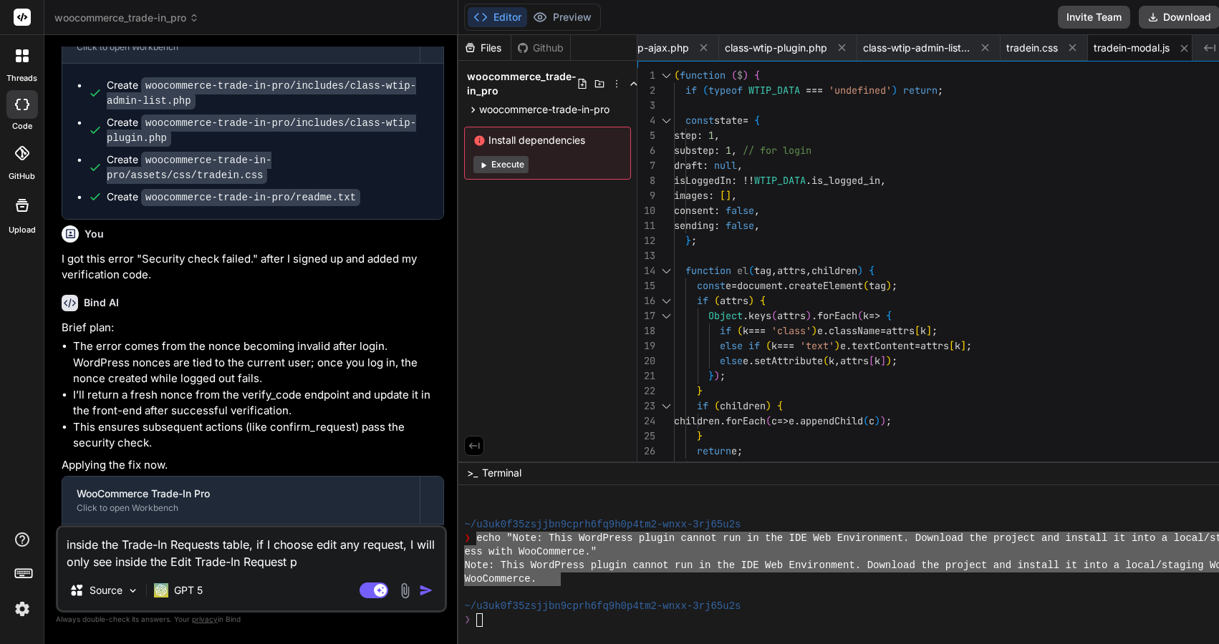
type textarea "inside the Trade-In Requests table, if I choose edit any request, I will only s…"
type textarea "x"
type textarea "inside the Trade-In Requests table, if I choose edit any request, I will only s…"
type textarea "x"
type textarea "inside the Trade-In Requests table, if I choose edit any request, I will only s…"
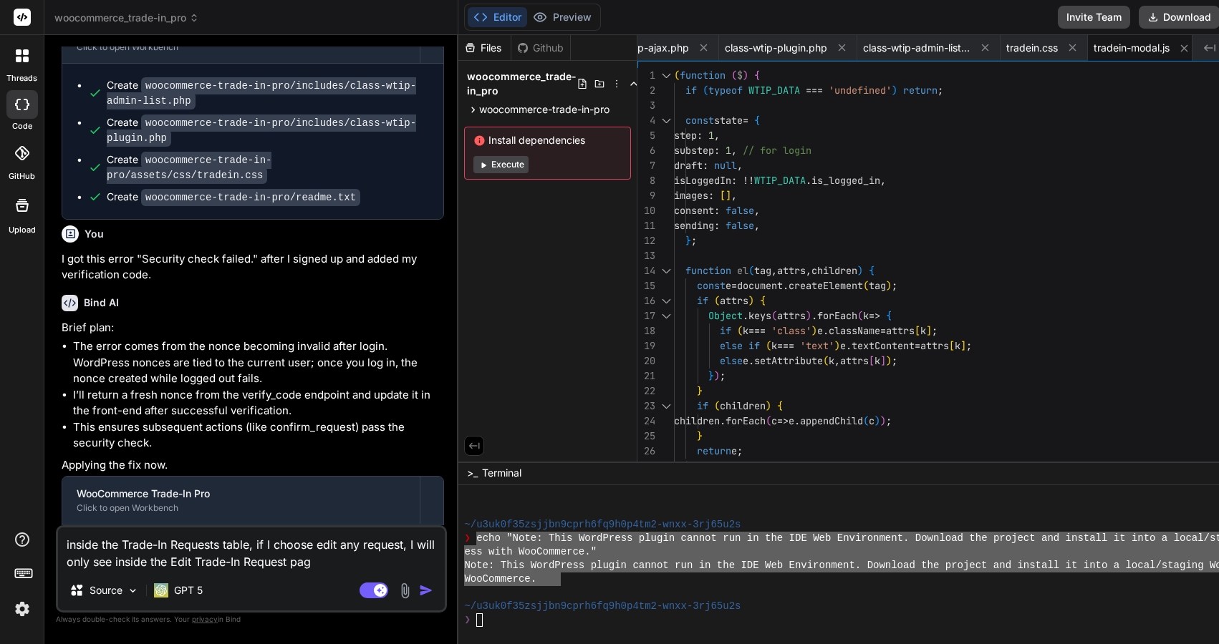
type textarea "x"
type textarea "inside the Trade-In Requests table, if I choose edit any request, I will only s…"
type textarea "x"
type textarea "inside the Trade-In Requests table, if I choose edit any request, I will only s…"
type textarea "x"
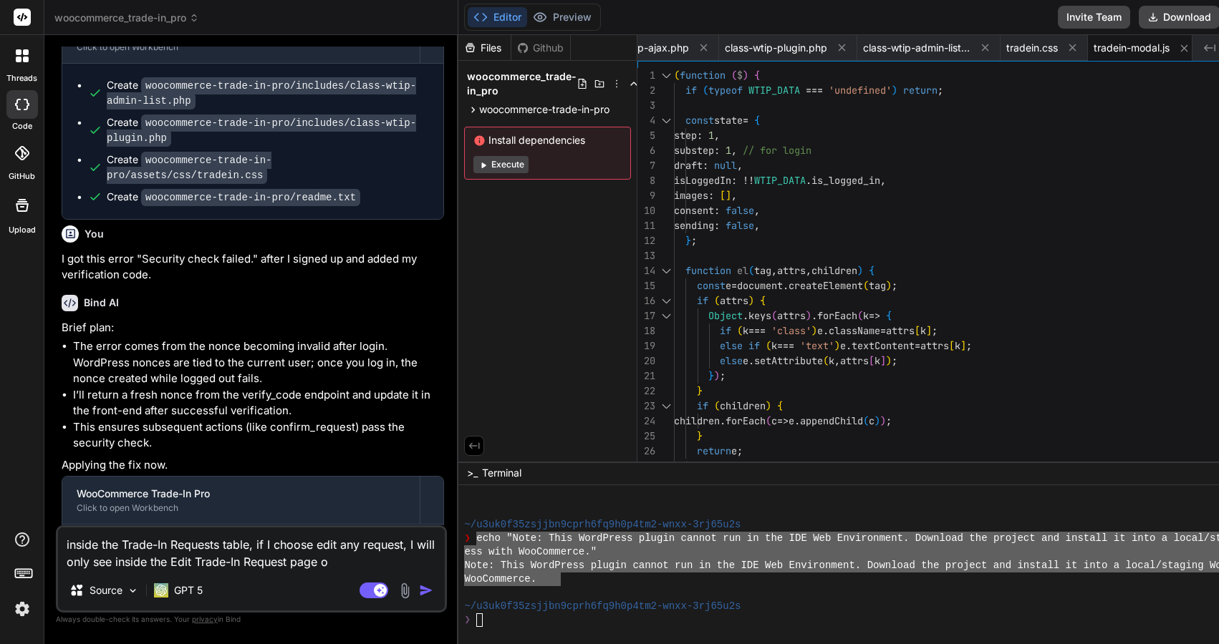
type textarea "inside the Trade-In Requests table, if I choose edit any request, I will only s…"
type textarea "x"
type textarea "inside the Trade-In Requests table, if I choose edit any request, I will only s…"
click at [92, 564] on textarea "inside the Trade-In Requests table, if I choose edit any request, I will only s…" at bounding box center [251, 549] width 387 height 43
click at [367, 564] on textarea "inside the Trade-In Requests table, if I choose edit any request, I will see in…" at bounding box center [251, 549] width 387 height 43
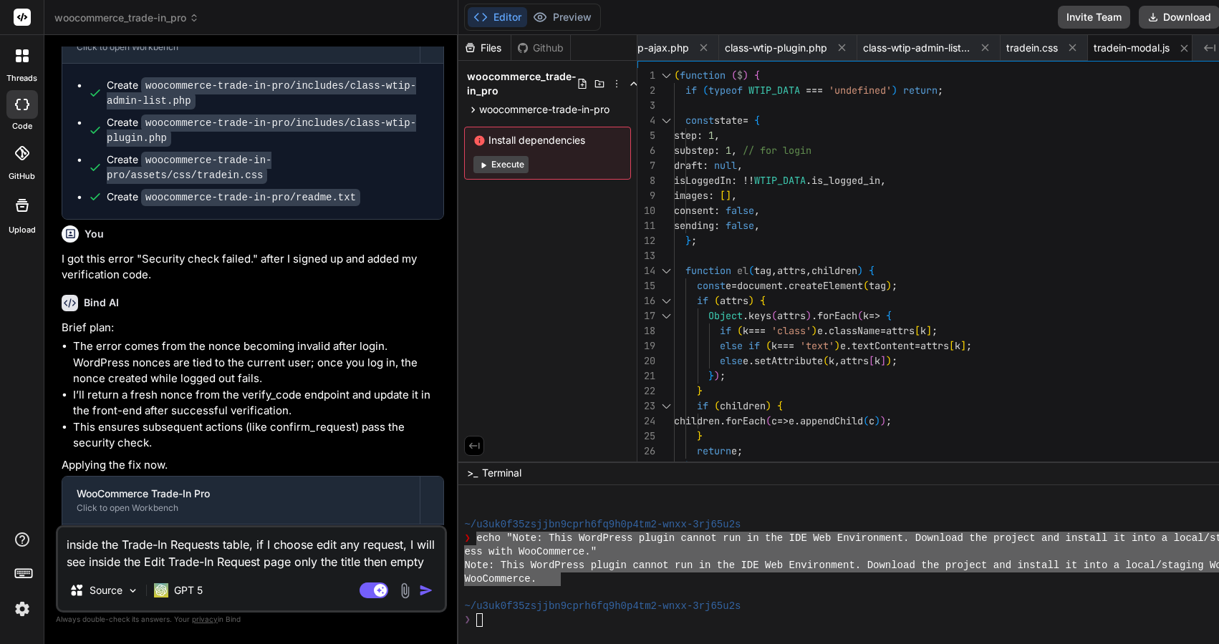
paste textarea "Custom Field"
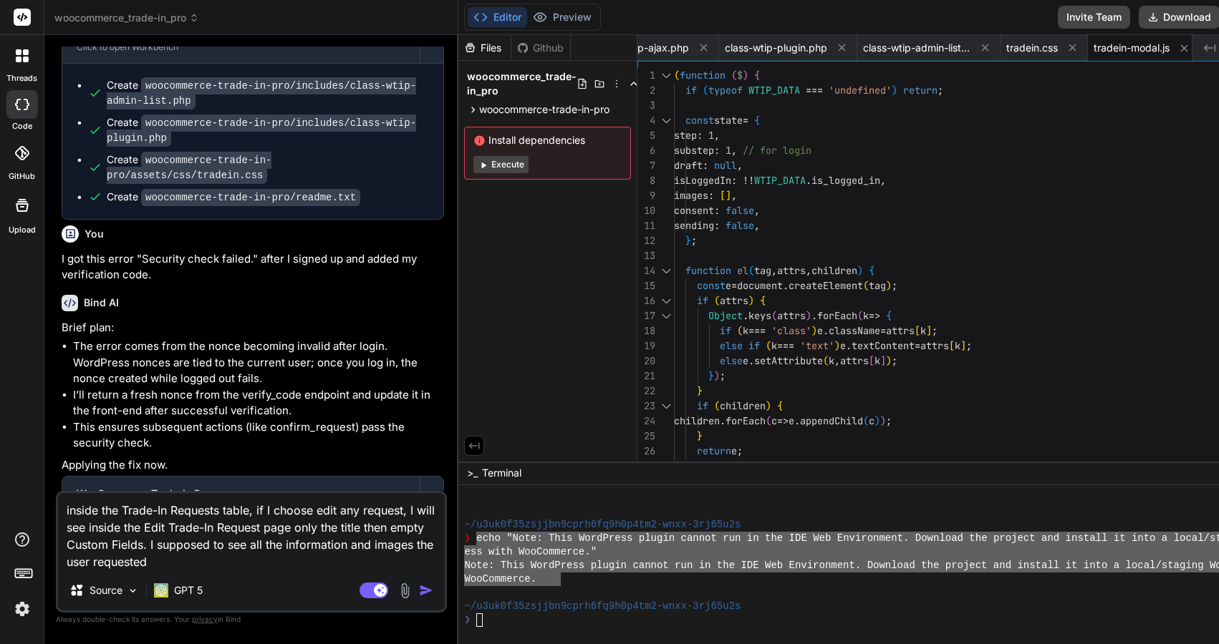
click at [433, 595] on img "button" at bounding box center [426, 591] width 14 height 14
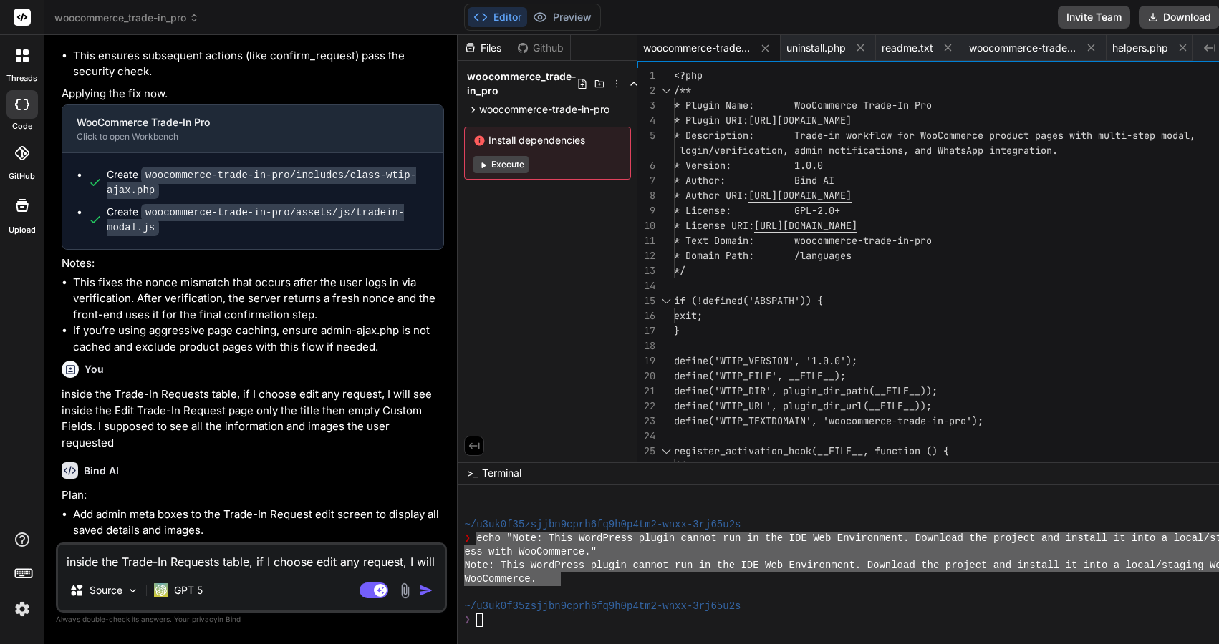
scroll to position [6089, 0]
click at [1197, 10] on button "Download" at bounding box center [1179, 17] width 81 height 23
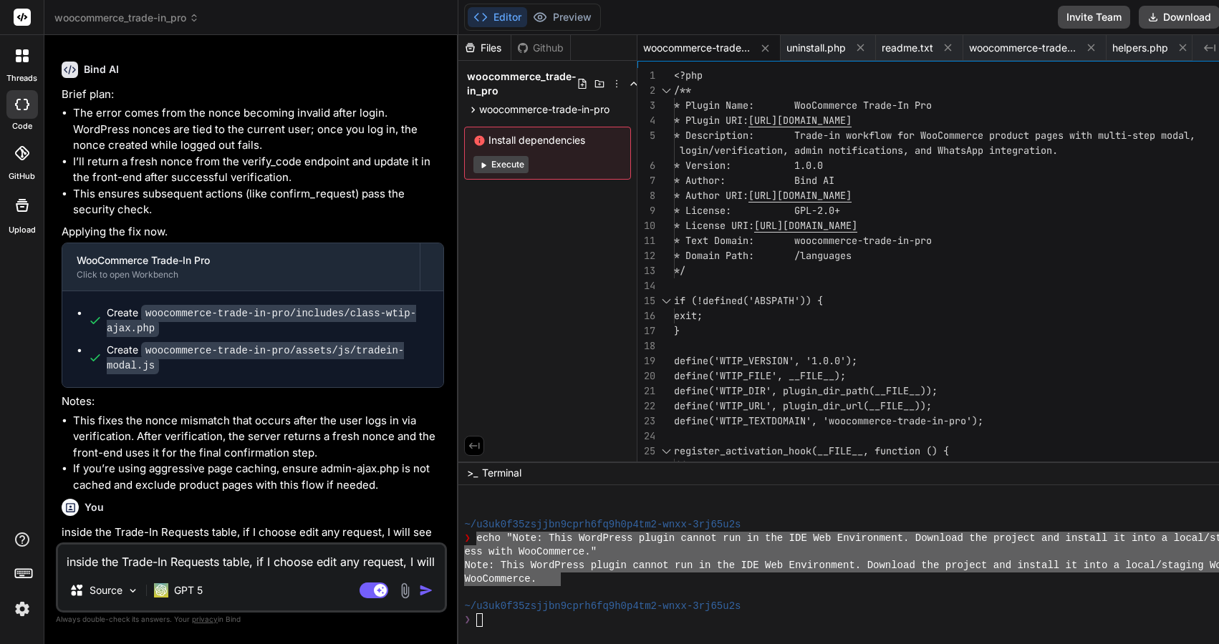
click at [300, 566] on textarea "inside the Trade-In Requests table, if I choose edit any request, I will see in…" at bounding box center [251, 558] width 387 height 26
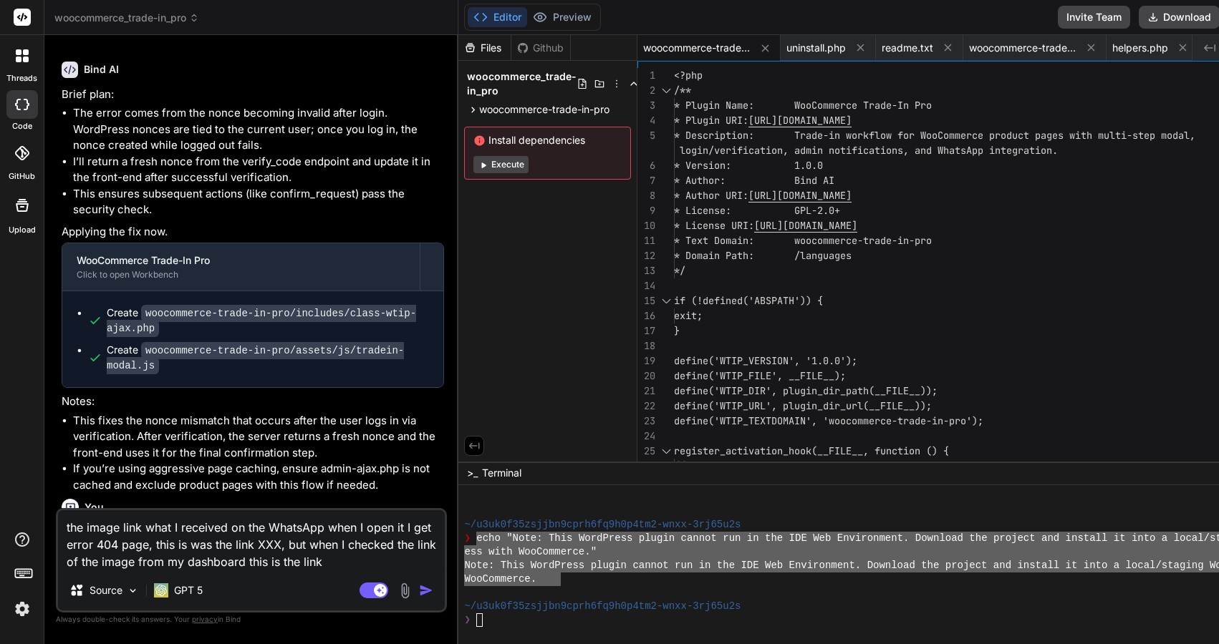
paste textarea "[URL][DOMAIN_NAME]"
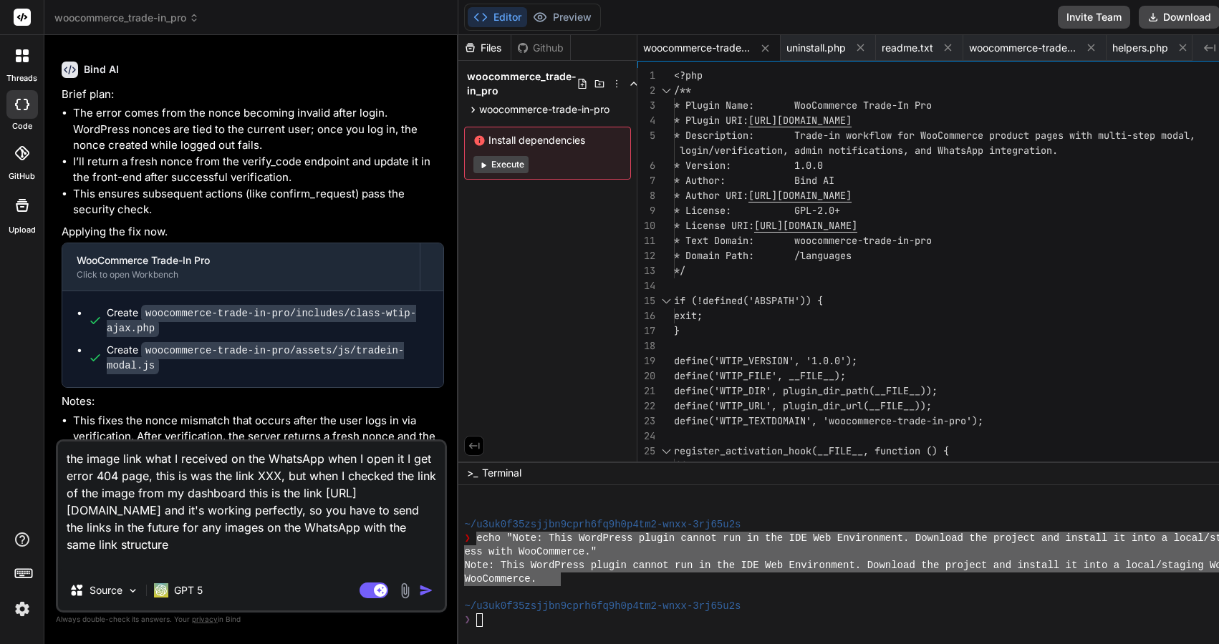
drag, startPoint x: 259, startPoint y: 480, endPoint x: 280, endPoint y: 482, distance: 21.6
click at [280, 482] on textarea "the image link what I received on the WhatsApp when I open it I get error 404 p…" at bounding box center [251, 506] width 387 height 129
paste textarea "[URL][DOMAIN_NAME]"
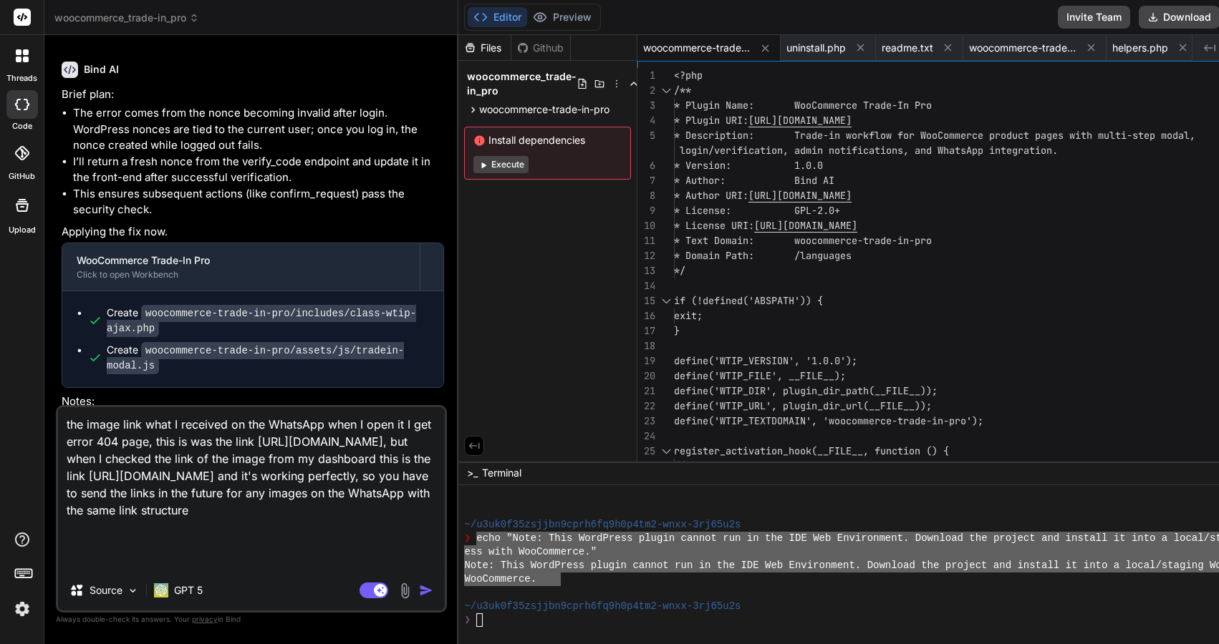
click at [209, 561] on textarea "the image link what I received on the WhatsApp when I open it I get error 404 p…" at bounding box center [251, 488] width 387 height 163
click at [433, 593] on img "button" at bounding box center [426, 591] width 14 height 14
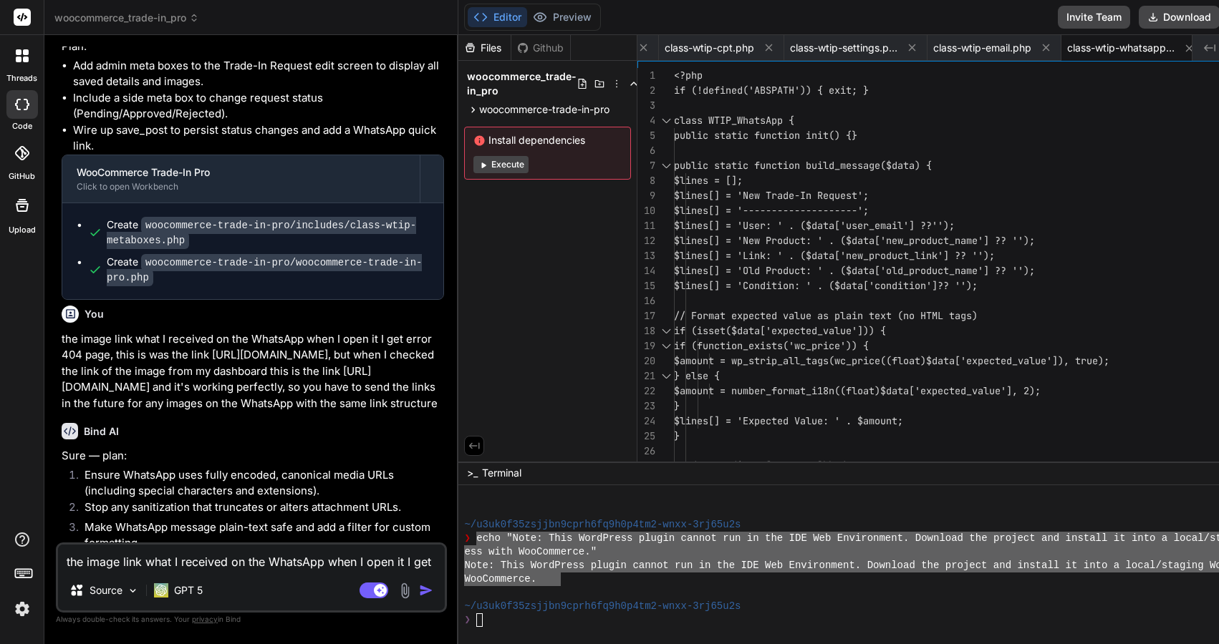
scroll to position [6537, 0]
click at [282, 556] on textarea "the image link what I received on the WhatsApp when I open it I get error 404 p…" at bounding box center [251, 558] width 387 height 26
drag, startPoint x: 800, startPoint y: 194, endPoint x: 889, endPoint y: 195, distance: 89.5
click at [869, 195] on span "$lines[] = 'New Trade-In Request';" at bounding box center [771, 195] width 195 height 13
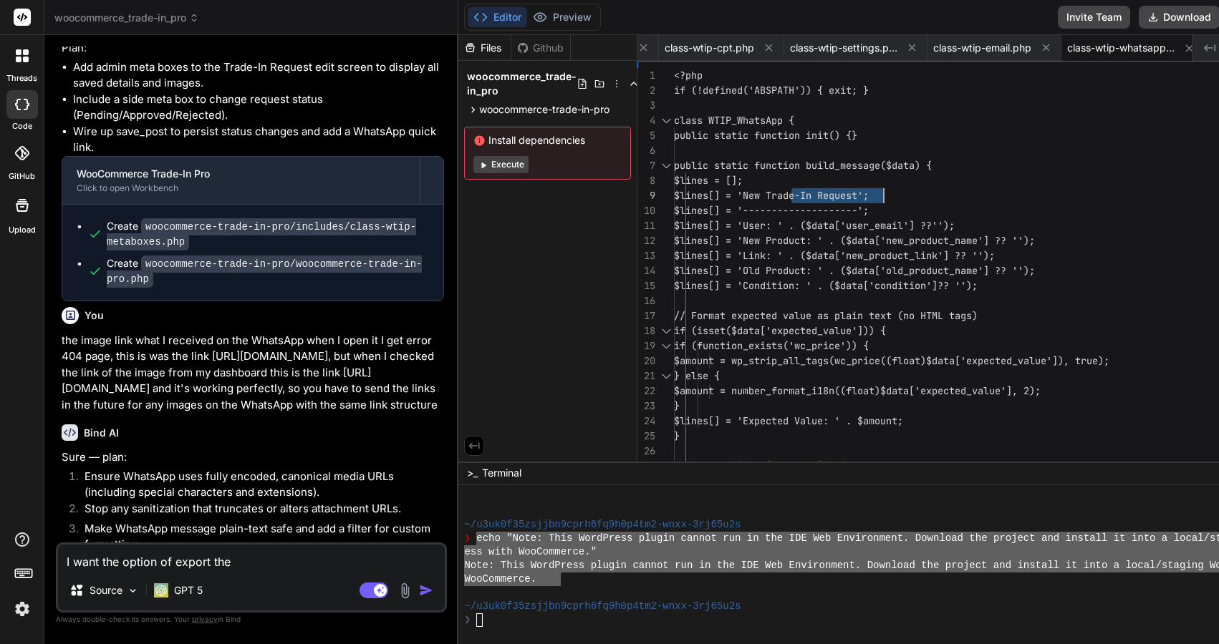
click at [156, 563] on textarea "I want the option of export the" at bounding box center [251, 558] width 387 height 26
paste textarea "Trade-In Request"
click at [332, 562] on textarea "I want the option in the Trade-In Requests page of export the" at bounding box center [251, 558] width 387 height 26
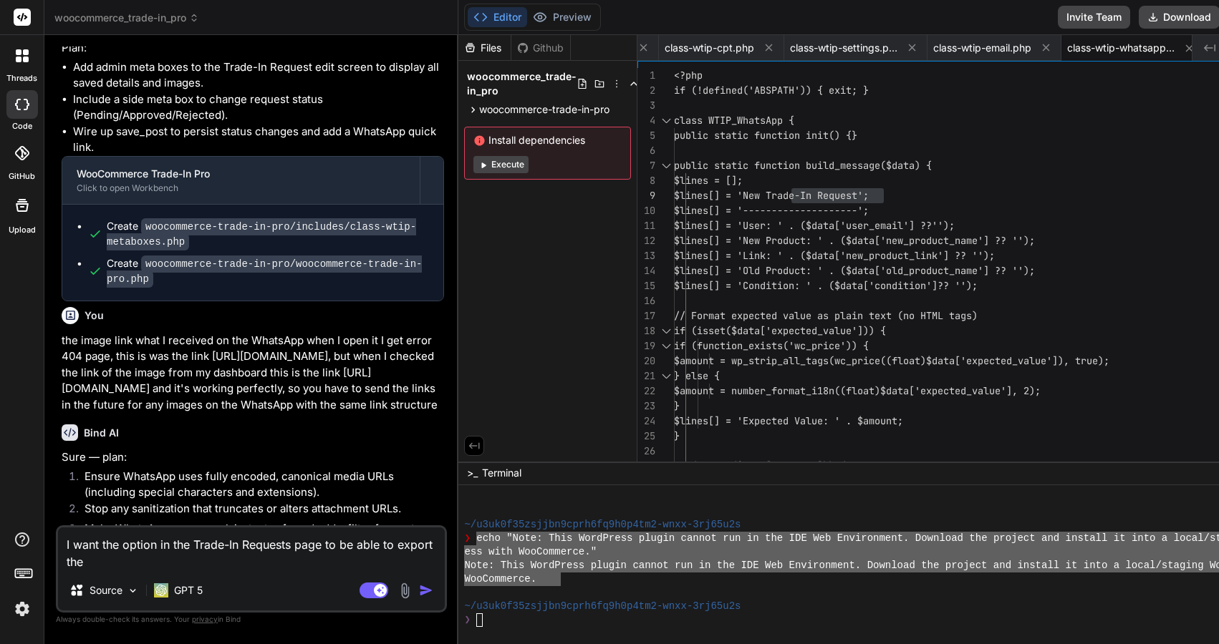
click at [115, 568] on textarea "I want the option in the Trade-In Requests page to be able to export the" at bounding box center [251, 549] width 387 height 43
click at [431, 590] on img "button" at bounding box center [426, 591] width 14 height 14
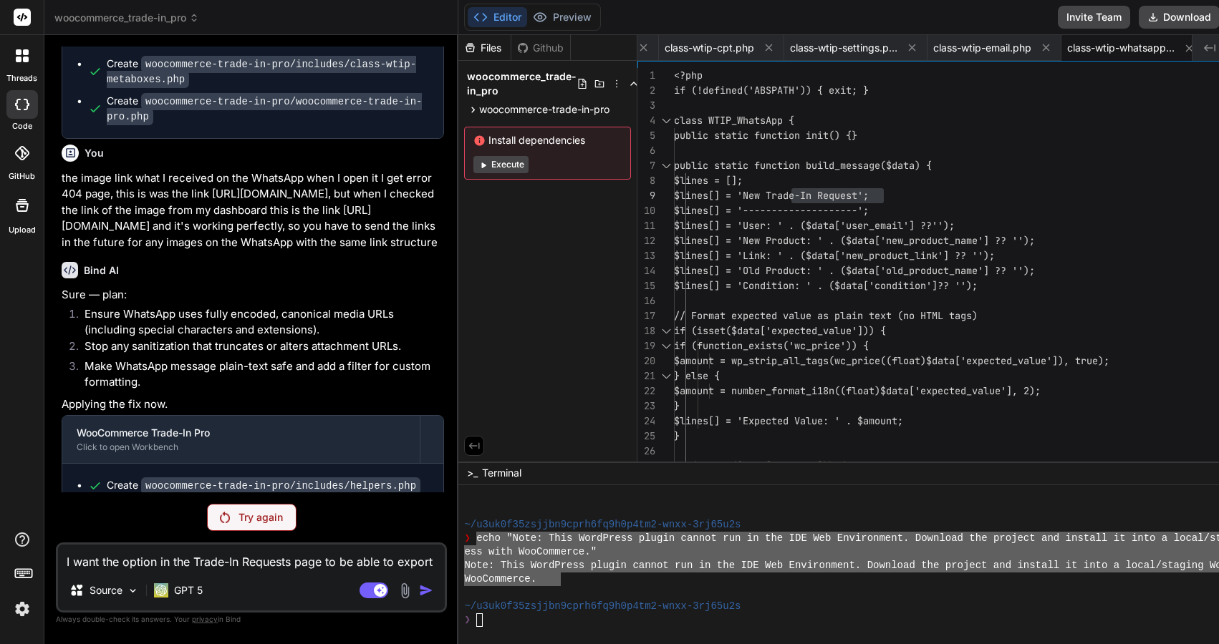
scroll to position [6650, 0]
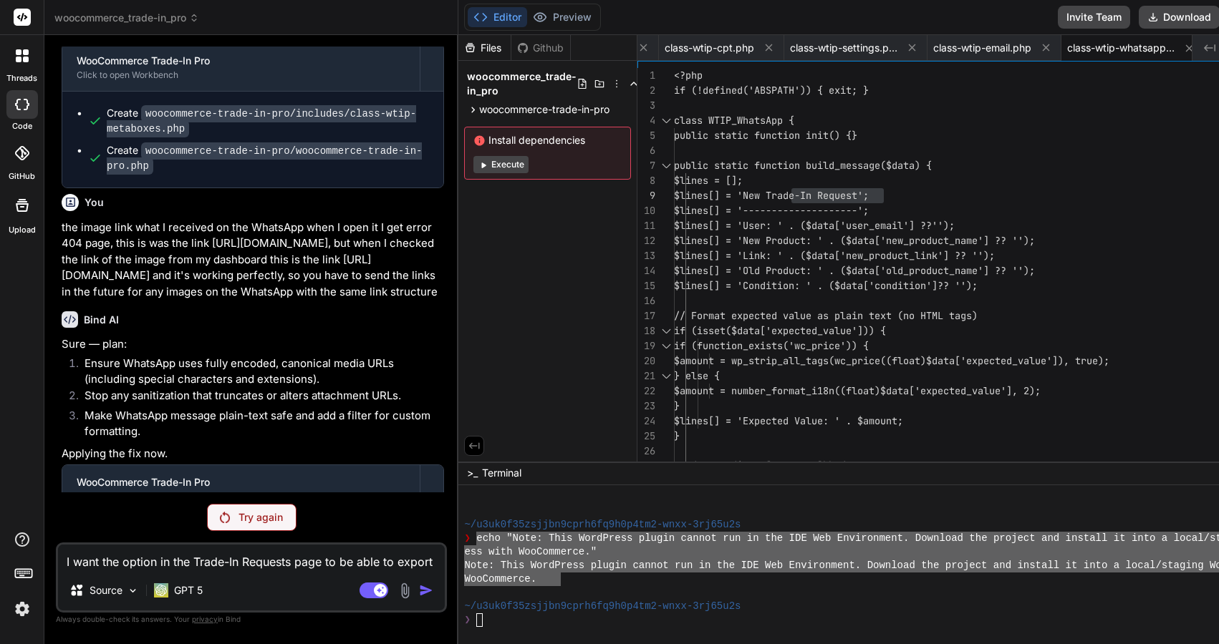
click at [254, 521] on p "Try again" at bounding box center [260, 518] width 44 height 14
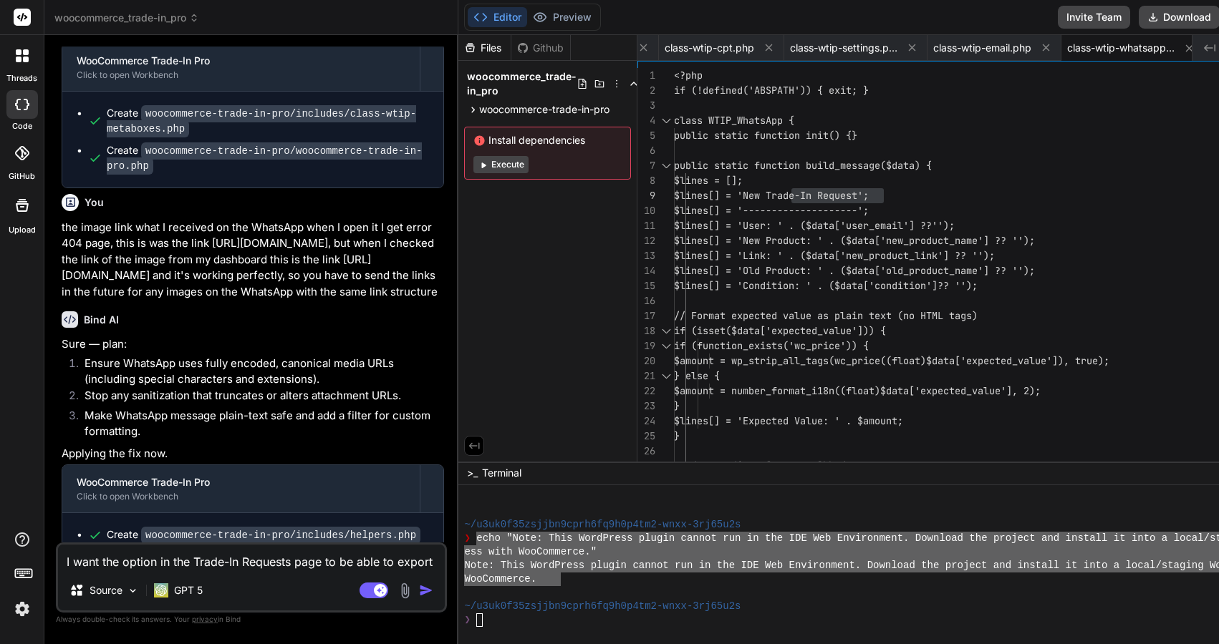
scroll to position [6700, 0]
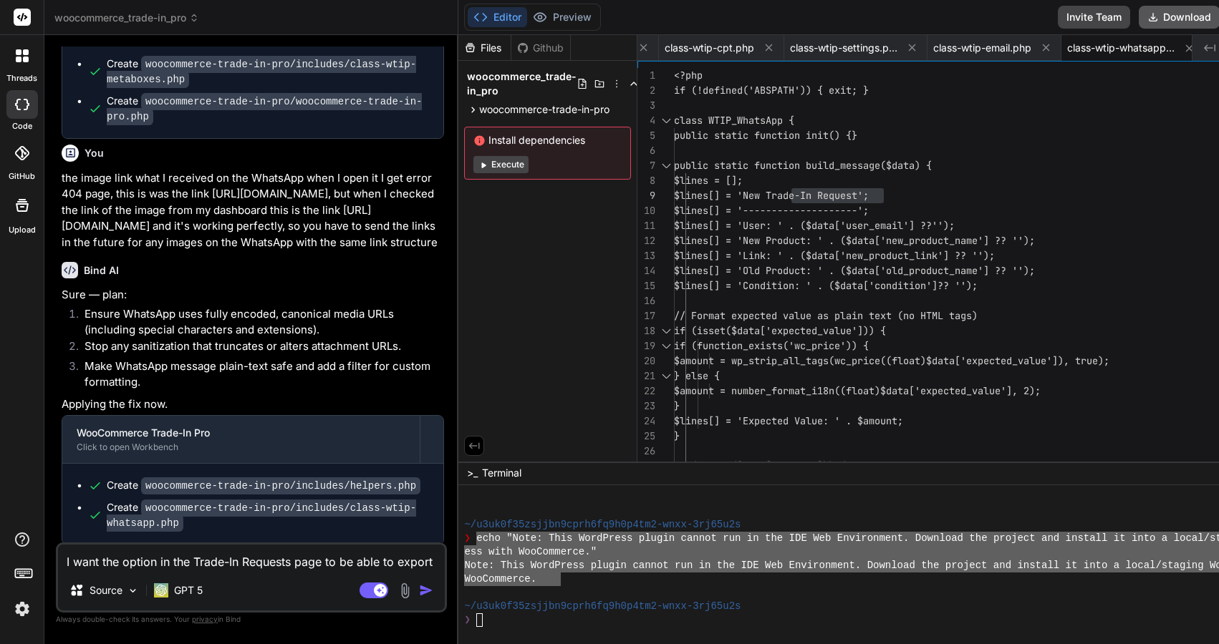
click at [1204, 19] on button "Download" at bounding box center [1179, 17] width 81 height 23
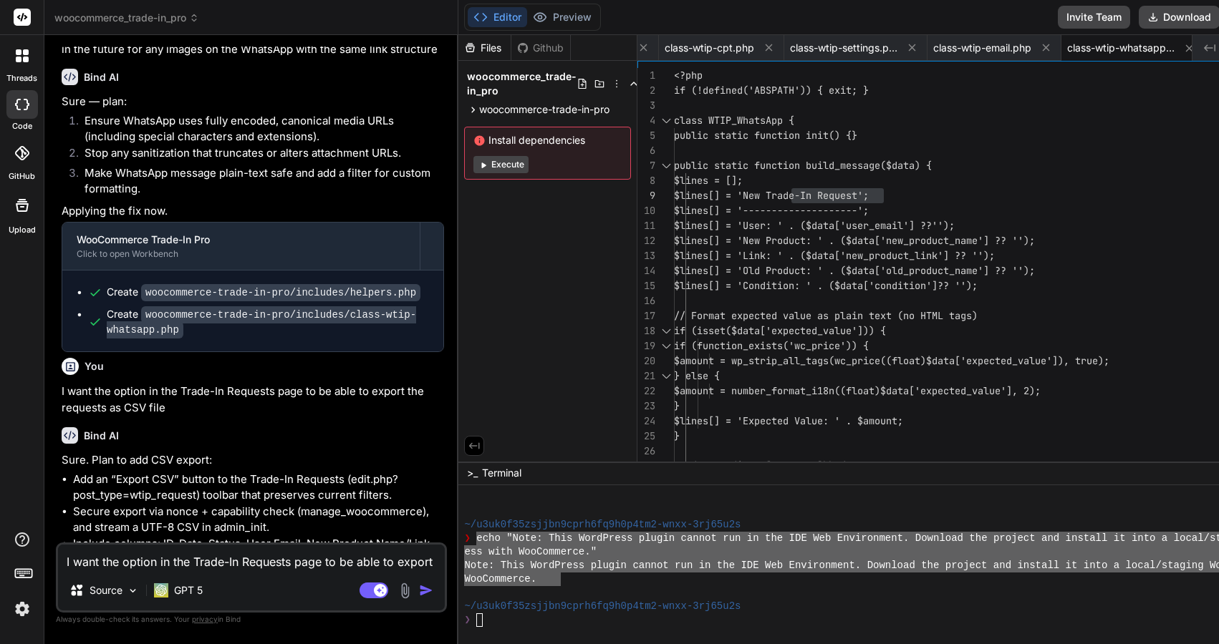
scroll to position [0, 0]
click at [194, 562] on textarea "I want the option in the Trade-In Requests page to be able to export the reques…" at bounding box center [251, 558] width 387 height 26
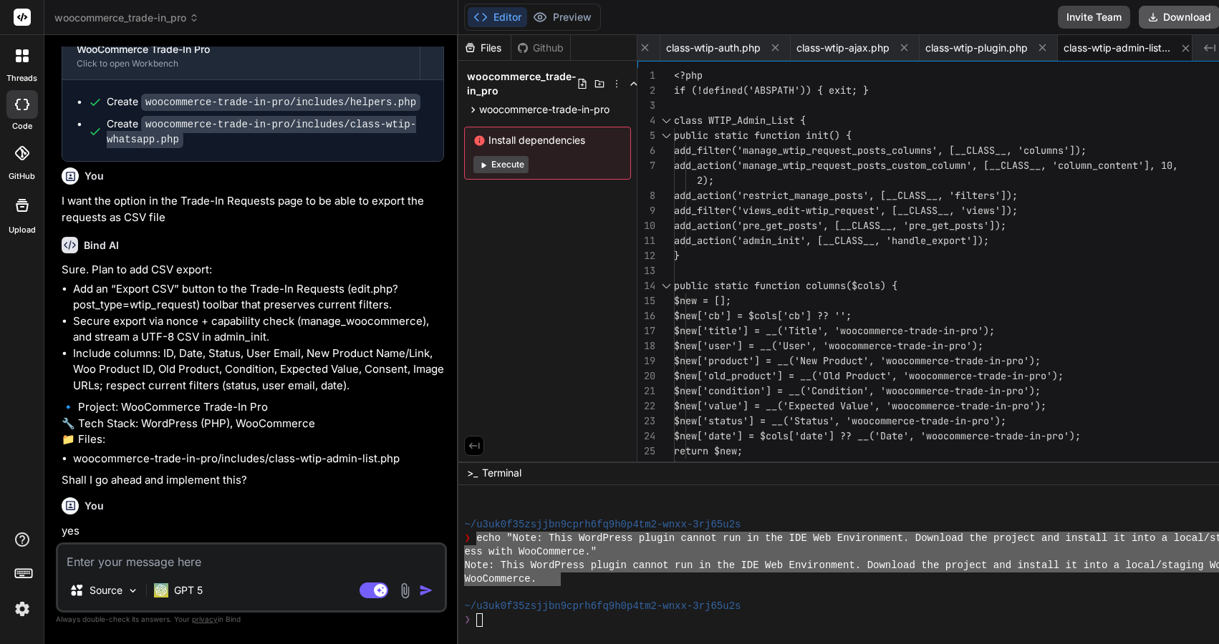
click at [1199, 22] on button "Download" at bounding box center [1179, 17] width 81 height 23
click at [263, 569] on textarea at bounding box center [251, 558] width 387 height 26
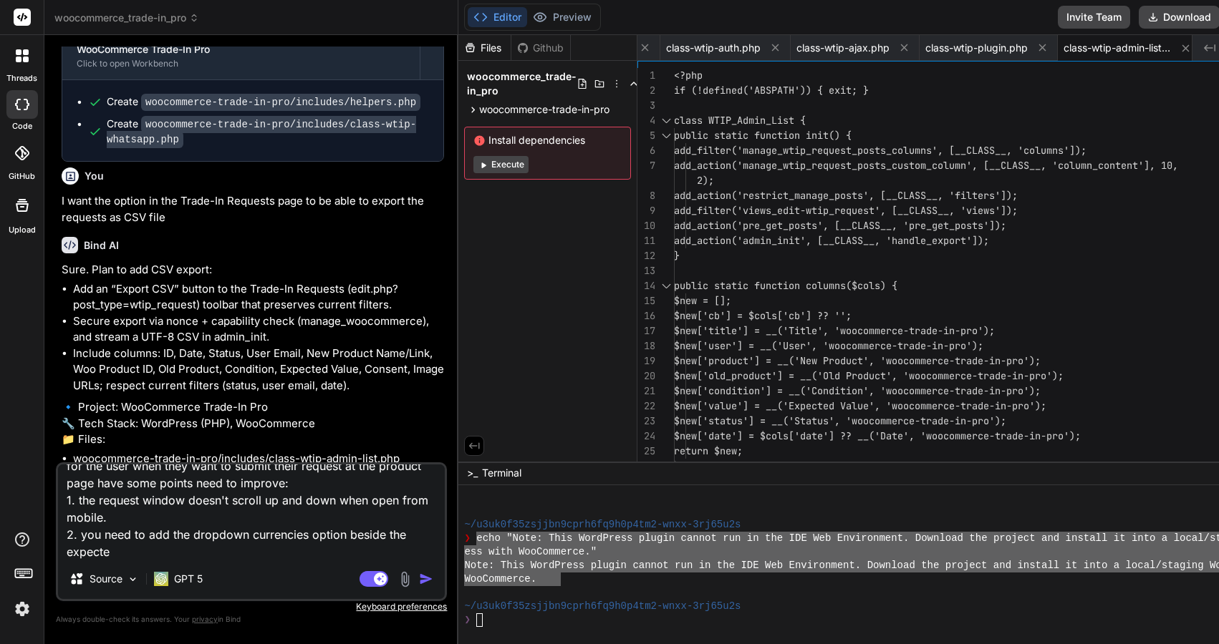
scroll to position [0, 0]
click at [218, 548] on textarea "for the user when they want to submit their request at the product page have so…" at bounding box center [251, 504] width 387 height 112
click at [308, 551] on textarea "for the user when they want to submit their request at the product page have so…" at bounding box center [251, 504] width 387 height 112
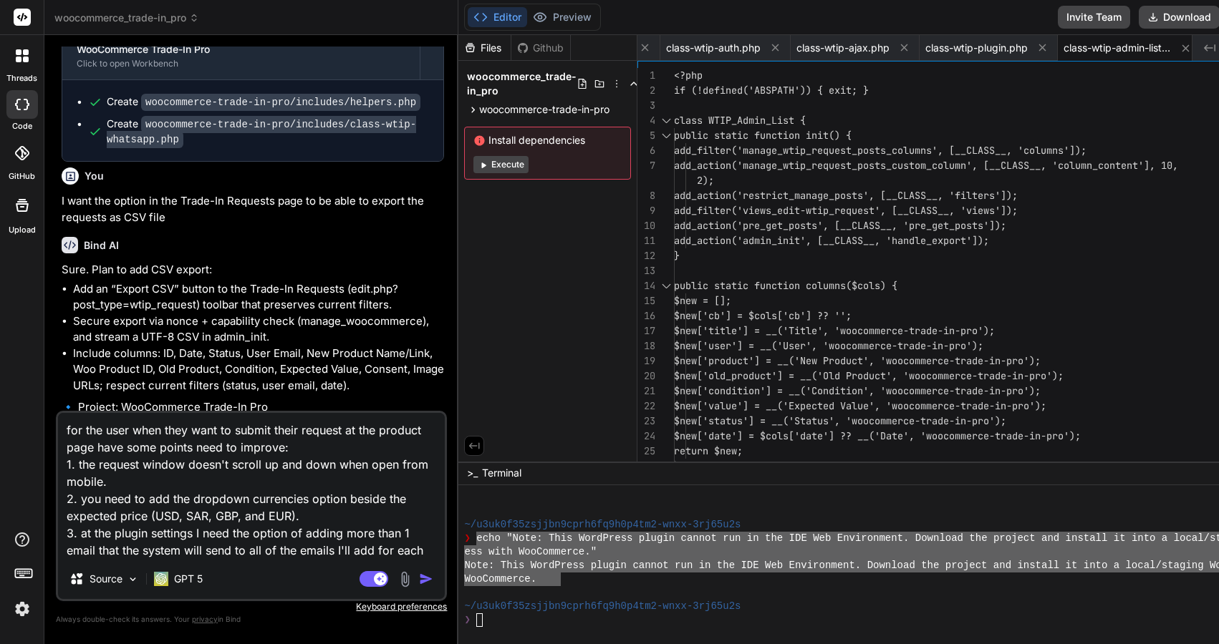
click at [433, 578] on img "button" at bounding box center [426, 579] width 14 height 14
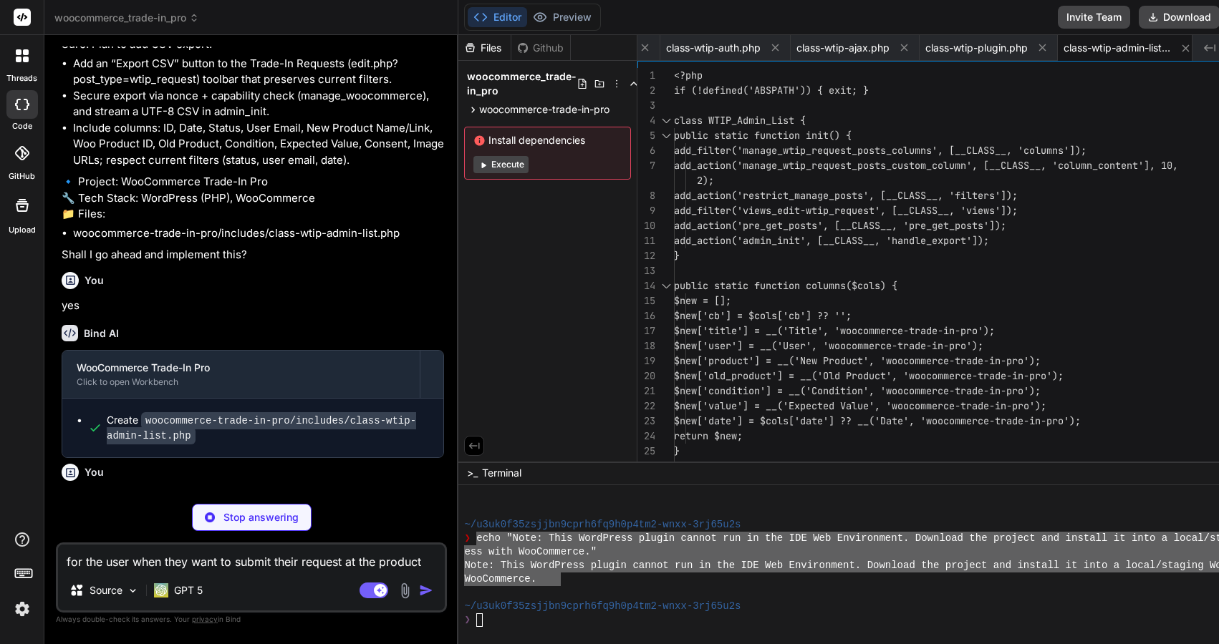
scroll to position [0, 1840]
